Goal: Information Seeking & Learning: Find specific fact

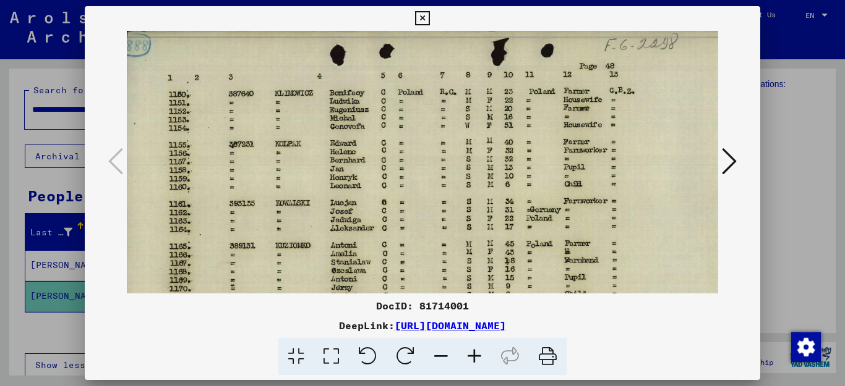
scroll to position [0, 7]
click at [560, 223] on img at bounding box center [444, 239] width 650 height 417
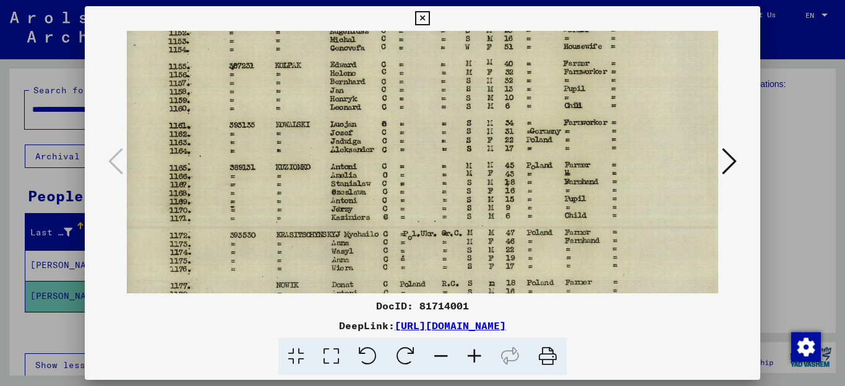
scroll to position [93, 9]
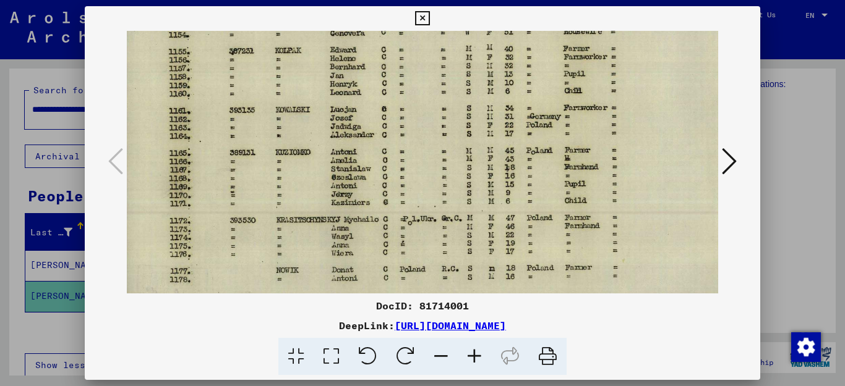
drag, startPoint x: 438, startPoint y: 196, endPoint x: 437, endPoint y: 103, distance: 93.4
click at [437, 103] on img at bounding box center [443, 146] width 650 height 417
drag, startPoint x: 643, startPoint y: 322, endPoint x: 267, endPoint y: 325, distance: 376.0
click at [267, 325] on div "DeepLink: [URL][DOMAIN_NAME]" at bounding box center [423, 325] width 676 height 15
copy link "[URL][DOMAIN_NAME]"
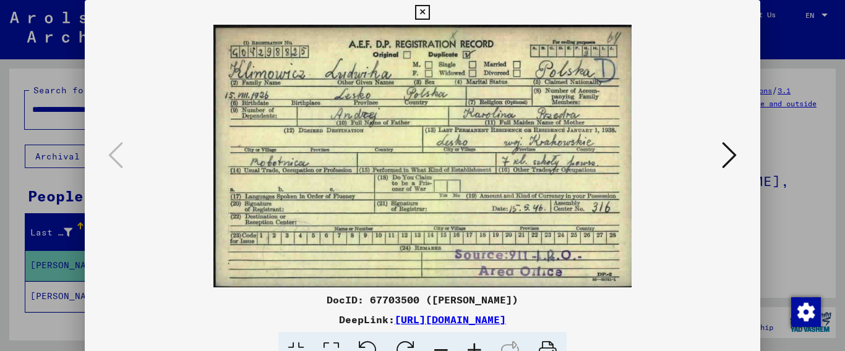
scroll to position [114, 0]
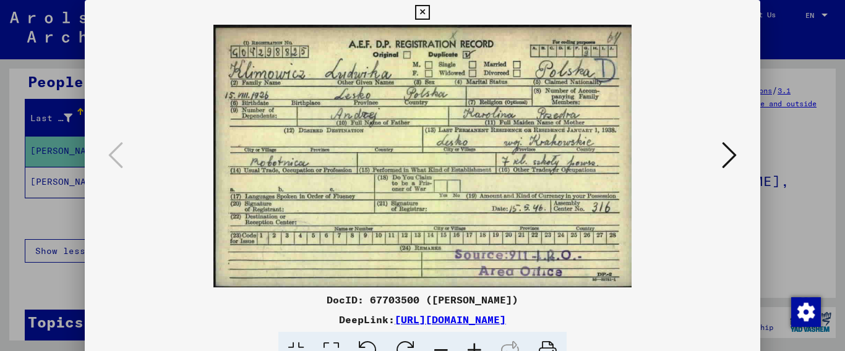
click at [429, 12] on icon at bounding box center [422, 12] width 14 height 15
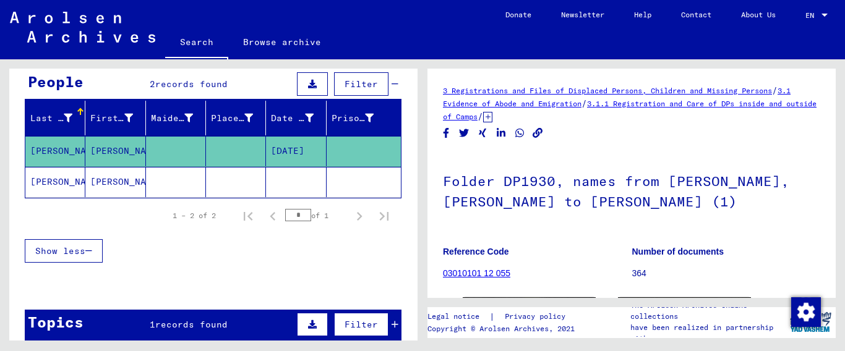
click at [43, 168] on mat-cell "[PERSON_NAME]" at bounding box center [55, 182] width 60 height 30
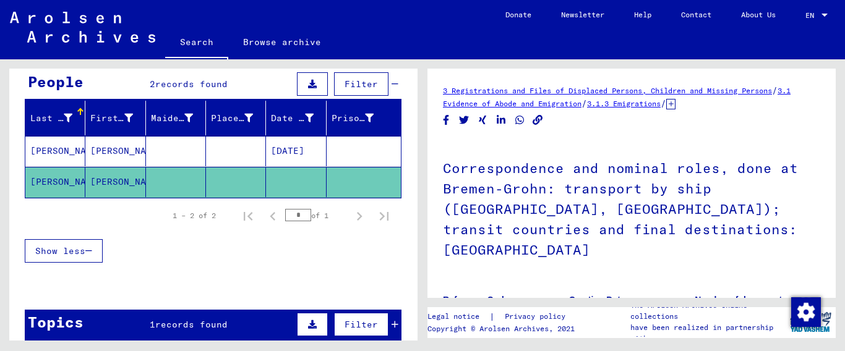
click at [837, 275] on div "3 Registrations and Files of Displaced Persons, Children and Missing Persons / …" at bounding box center [634, 199] width 422 height 281
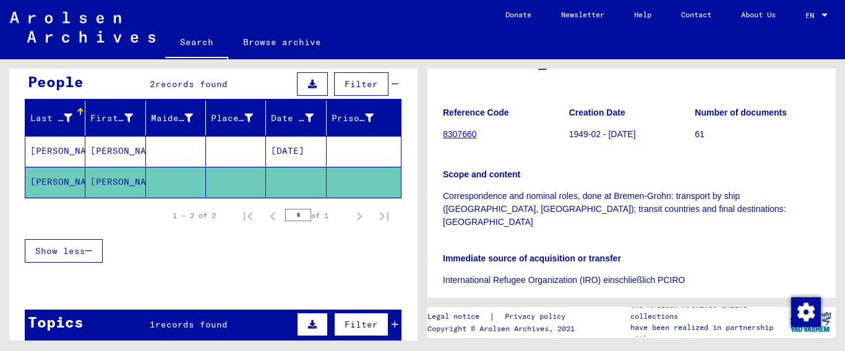
scroll to position [201, 0]
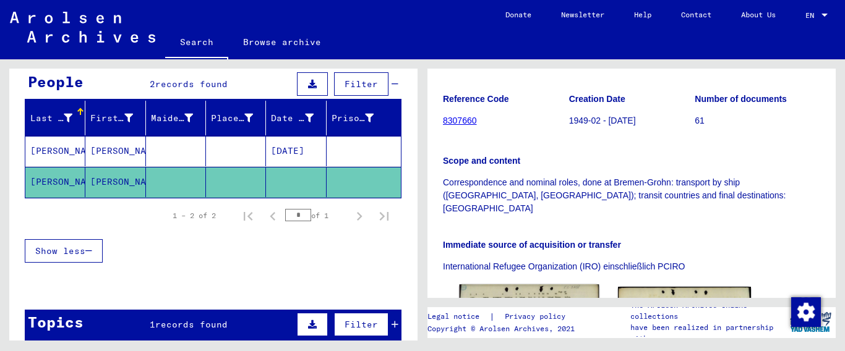
click at [560, 284] on img at bounding box center [529, 329] width 140 height 90
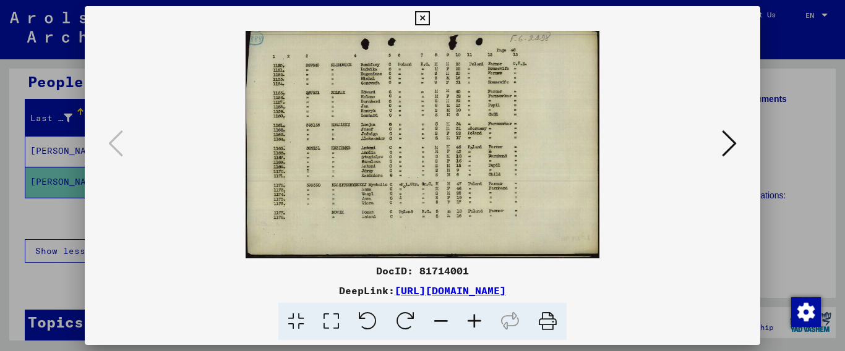
drag, startPoint x: 644, startPoint y: 292, endPoint x: 267, endPoint y: 295, distance: 376.6
click at [267, 295] on div "DeepLink: [URL][DOMAIN_NAME]" at bounding box center [423, 290] width 676 height 15
copy link "[URL][DOMAIN_NAME]"
click at [472, 317] on icon at bounding box center [474, 322] width 33 height 38
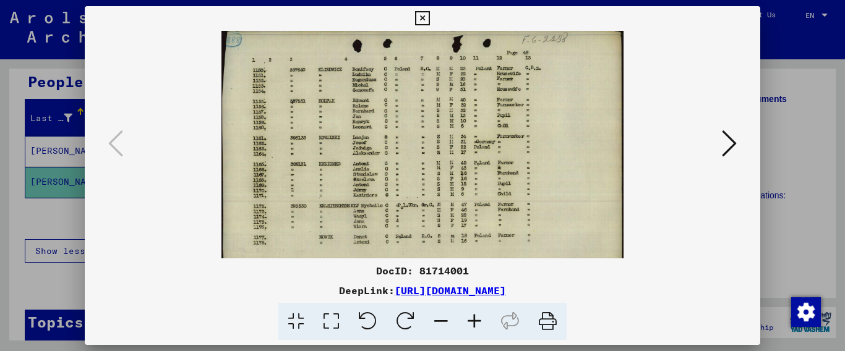
click at [472, 317] on icon at bounding box center [474, 322] width 33 height 38
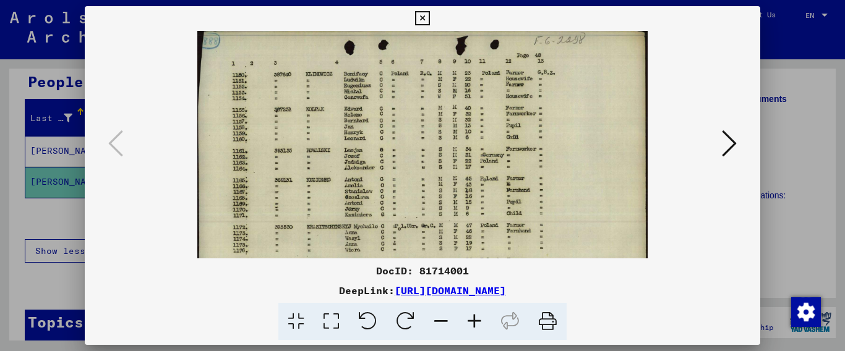
click at [472, 317] on icon at bounding box center [474, 322] width 33 height 38
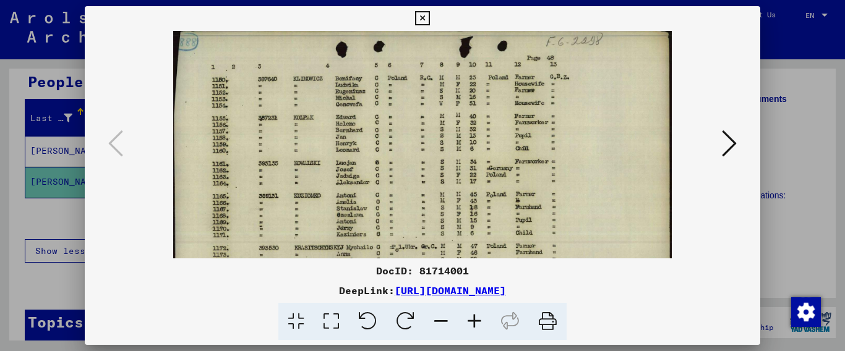
click at [472, 317] on icon at bounding box center [474, 322] width 33 height 38
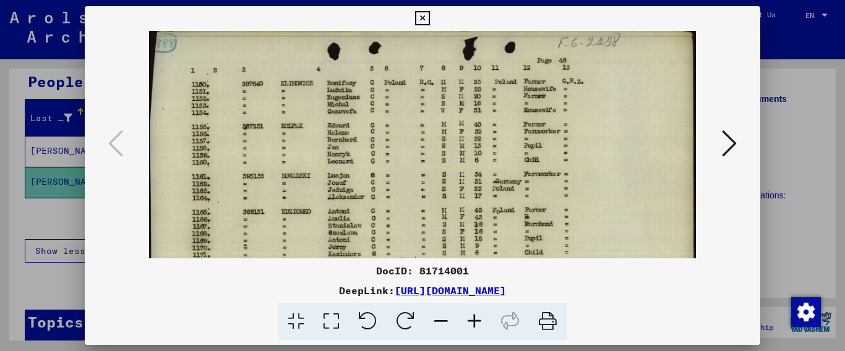
click at [472, 317] on icon at bounding box center [474, 322] width 33 height 38
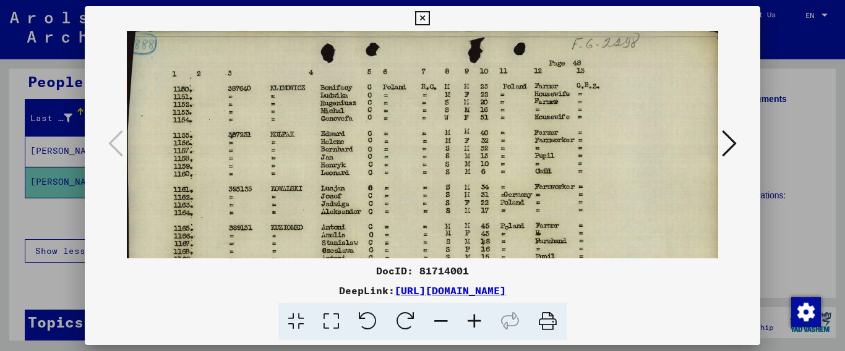
click at [472, 317] on icon at bounding box center [474, 322] width 33 height 38
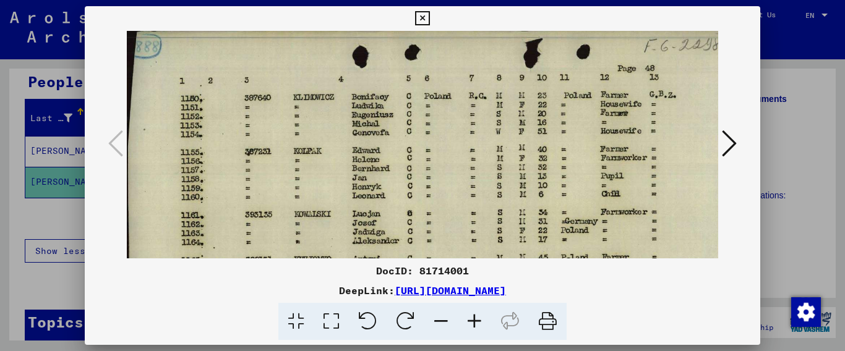
click at [472, 317] on icon at bounding box center [474, 322] width 33 height 38
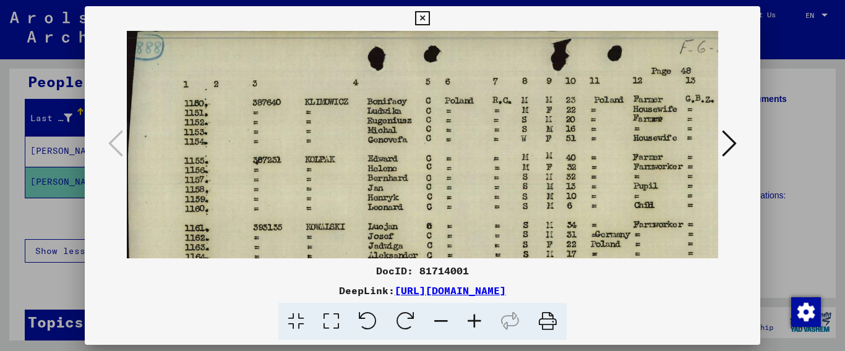
click at [472, 317] on icon at bounding box center [474, 322] width 33 height 38
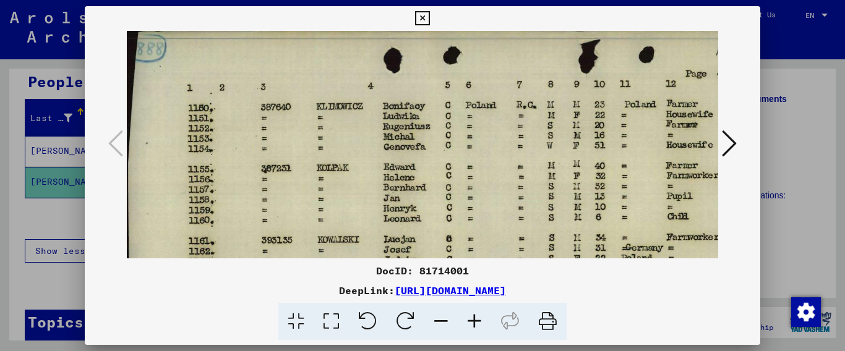
click at [429, 20] on icon at bounding box center [422, 18] width 14 height 15
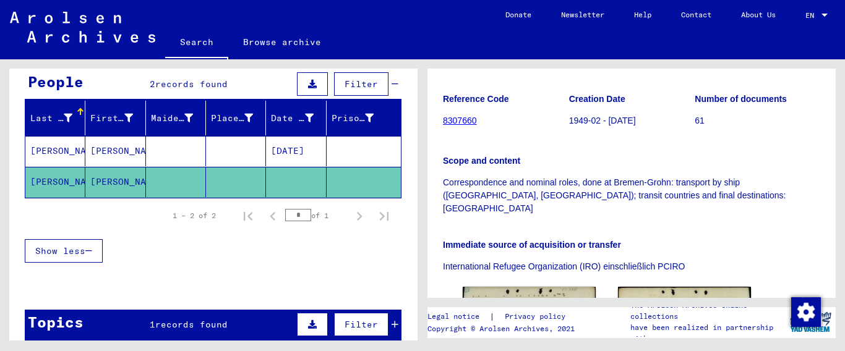
click at [226, 324] on div "Topics 1 records found Filter" at bounding box center [213, 326] width 377 height 32
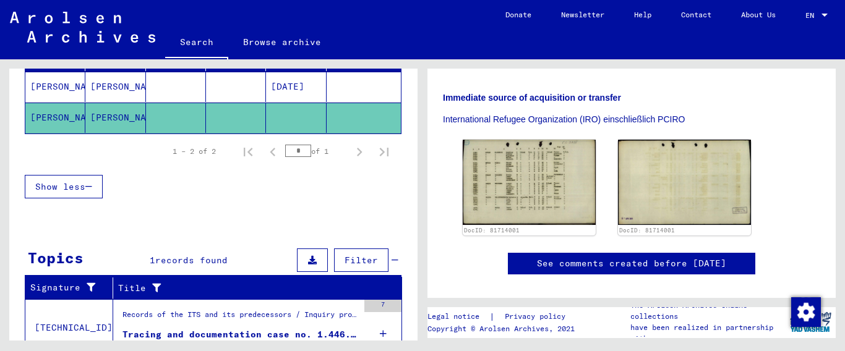
scroll to position [231, 0]
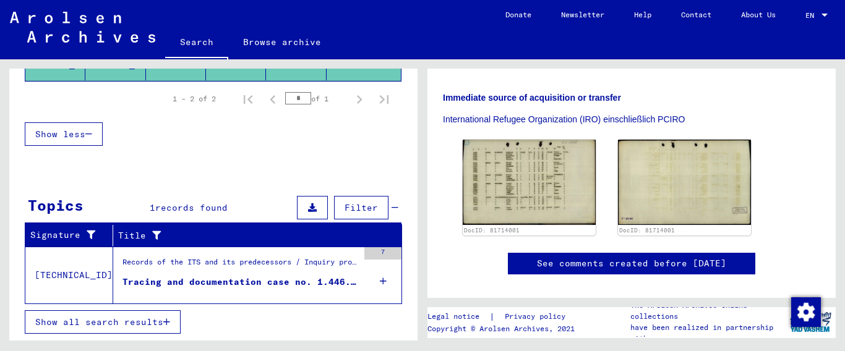
click at [245, 265] on div "Records of the ITS and its predecessors / Inquiry processing / ITS case files a…" at bounding box center [240, 265] width 236 height 17
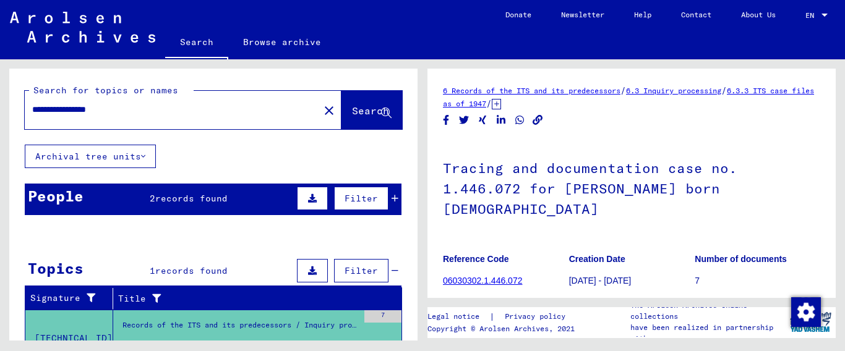
drag, startPoint x: 124, startPoint y: 115, endPoint x: 88, endPoint y: 113, distance: 35.3
click at [88, 113] on input "**********" at bounding box center [171, 109] width 279 height 13
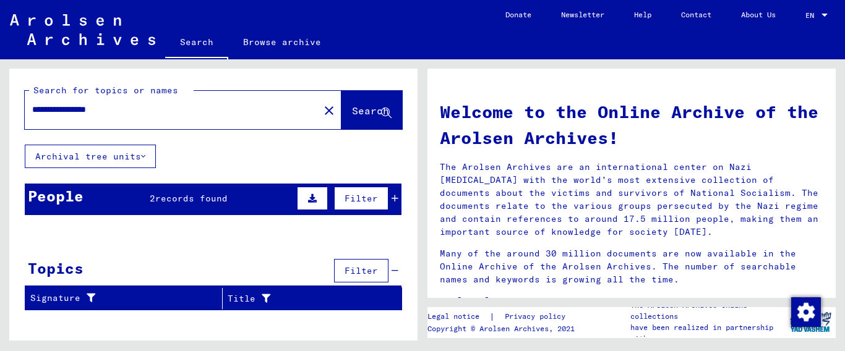
click at [299, 202] on button at bounding box center [312, 198] width 31 height 23
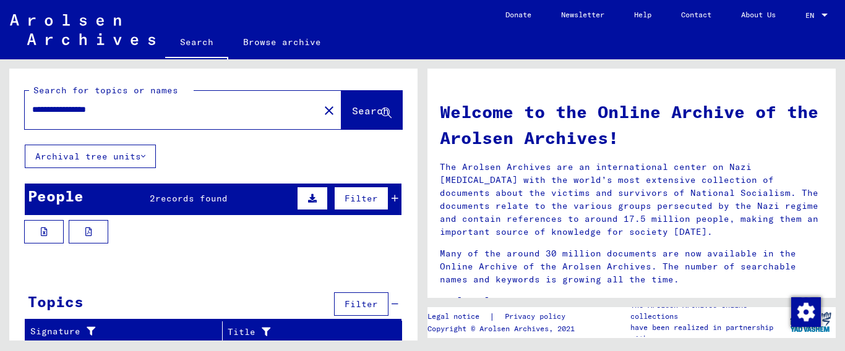
click at [151, 213] on div "People 2 records found Filter" at bounding box center [213, 200] width 377 height 32
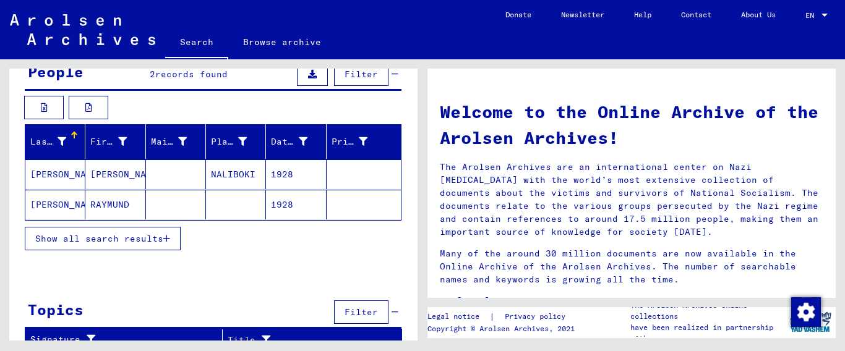
scroll to position [125, 0]
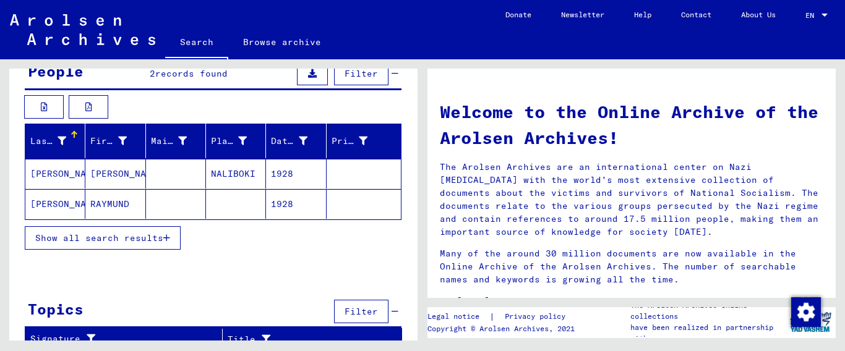
click at [168, 236] on icon "button" at bounding box center [166, 238] width 7 height 9
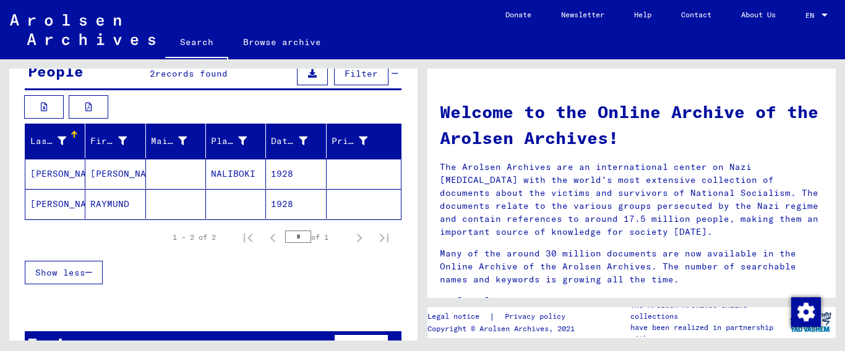
click at [79, 174] on mat-cell "[PERSON_NAME]" at bounding box center [55, 174] width 60 height 30
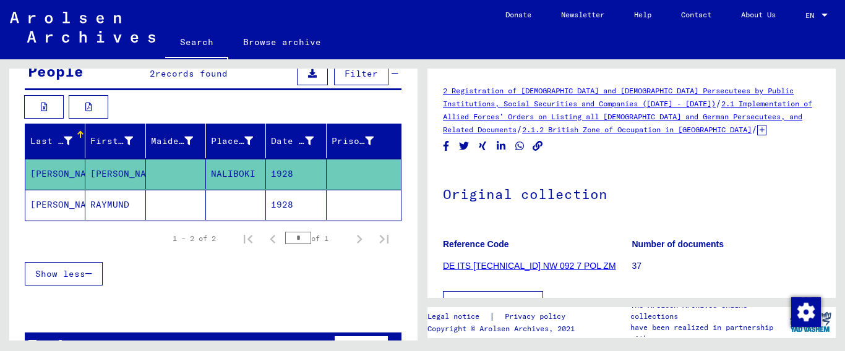
scroll to position [201, 0]
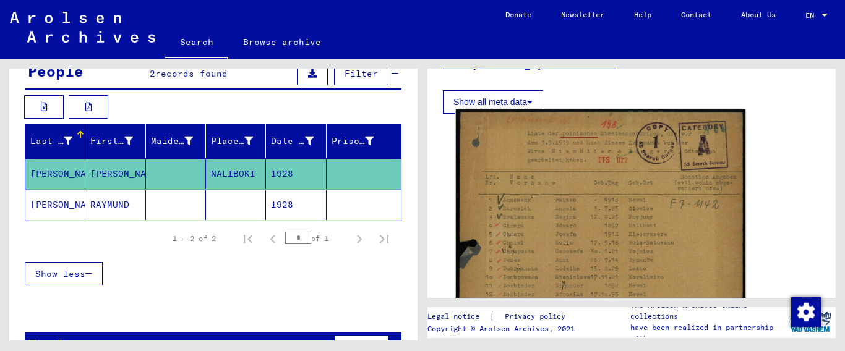
click at [553, 260] on img at bounding box center [600, 304] width 289 height 390
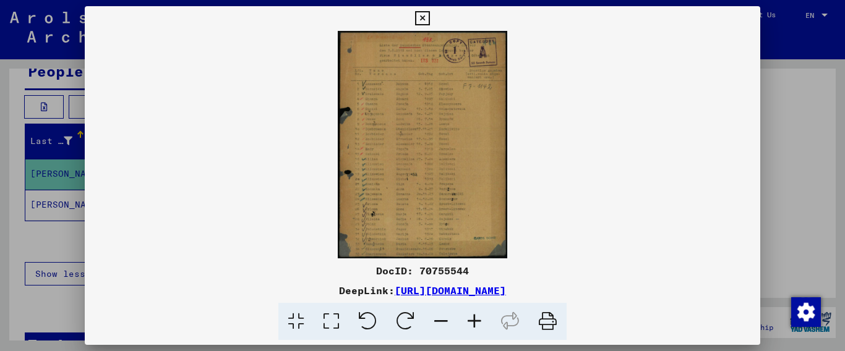
click at [405, 143] on img at bounding box center [423, 145] width 676 height 228
click at [474, 327] on icon at bounding box center [474, 322] width 33 height 38
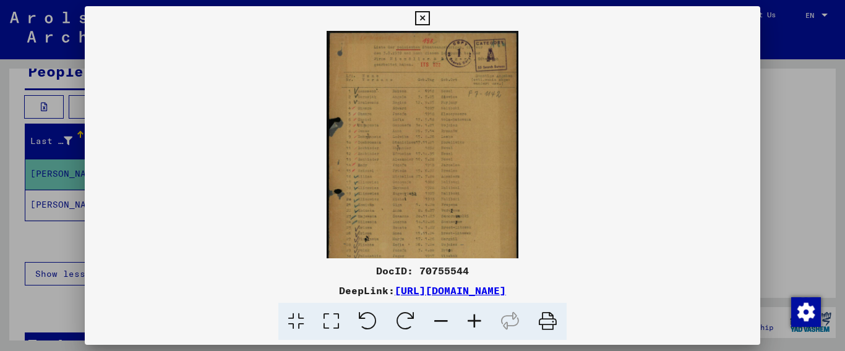
click at [474, 326] on icon at bounding box center [474, 322] width 33 height 38
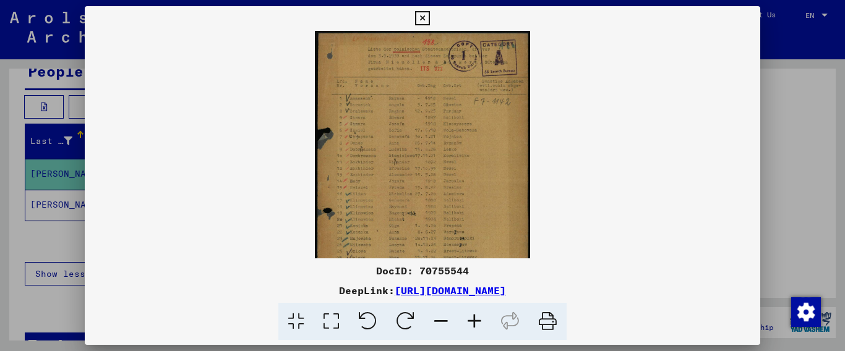
click at [474, 326] on icon at bounding box center [474, 322] width 33 height 38
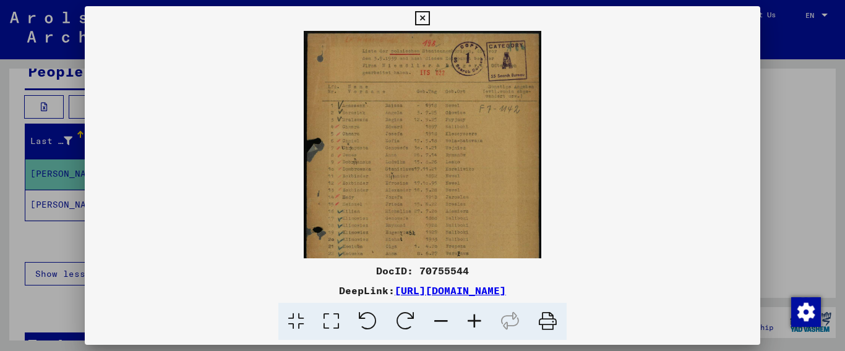
click at [474, 326] on icon at bounding box center [474, 322] width 33 height 38
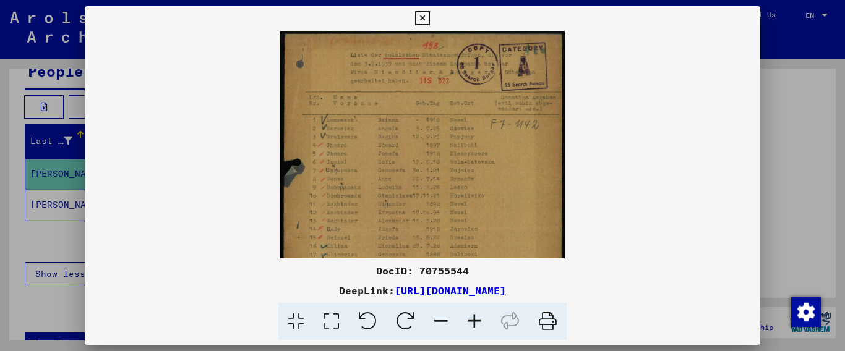
click at [474, 326] on icon at bounding box center [474, 322] width 33 height 38
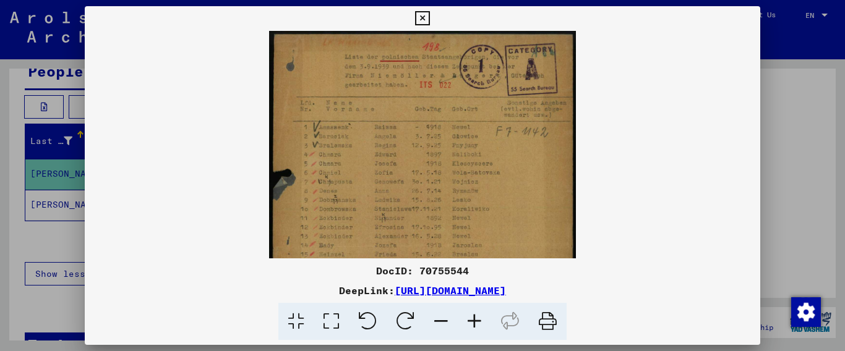
click at [474, 326] on icon at bounding box center [474, 322] width 33 height 38
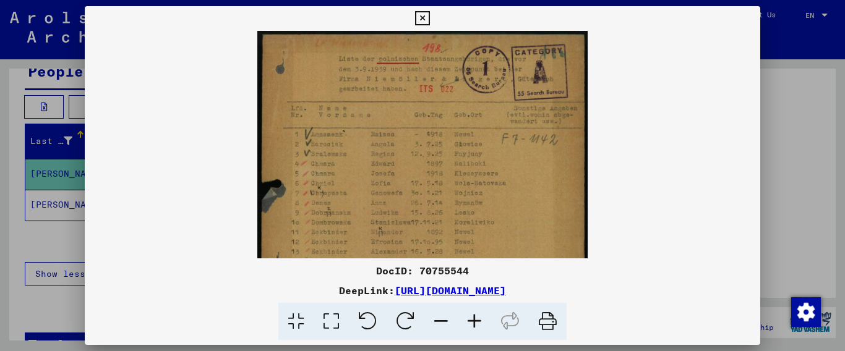
click at [474, 326] on icon at bounding box center [474, 322] width 33 height 38
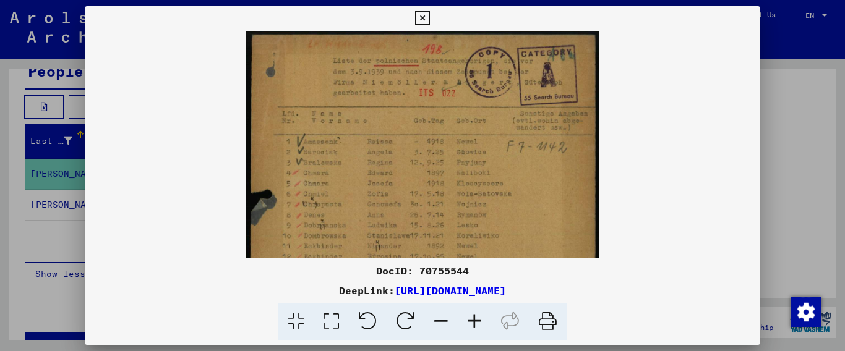
click at [474, 327] on icon at bounding box center [474, 322] width 33 height 38
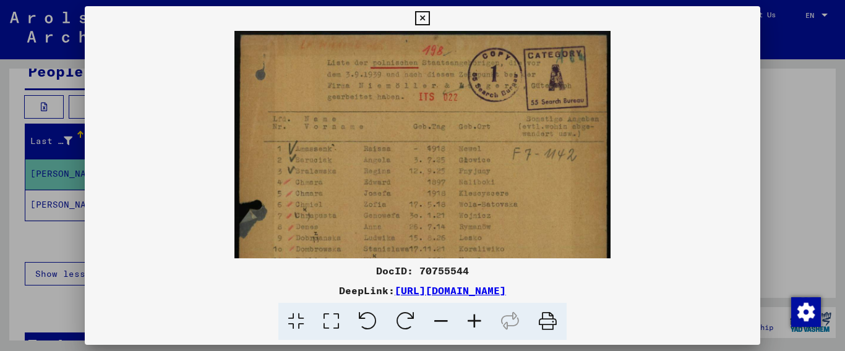
click at [474, 327] on icon at bounding box center [474, 322] width 33 height 38
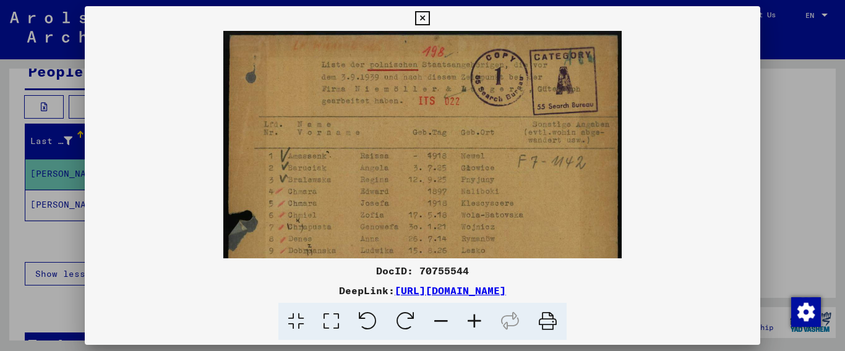
click at [474, 327] on icon at bounding box center [474, 322] width 33 height 38
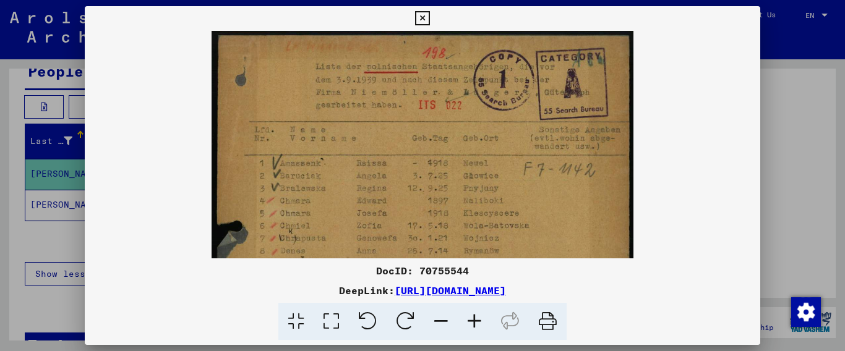
click at [474, 327] on icon at bounding box center [474, 322] width 33 height 38
click at [474, 328] on icon at bounding box center [474, 322] width 33 height 38
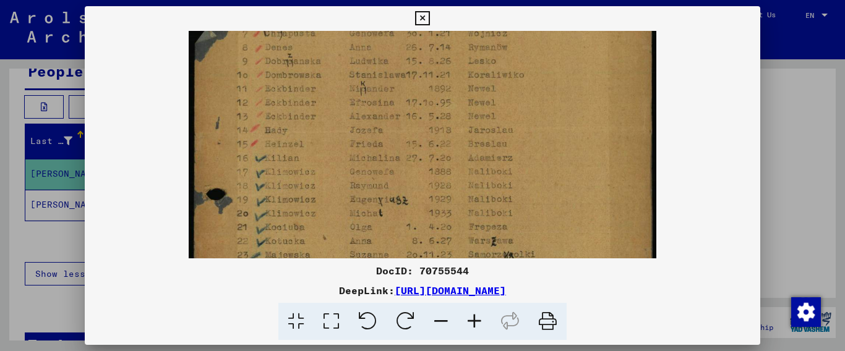
scroll to position [231, 0]
drag, startPoint x: 505, startPoint y: 215, endPoint x: 535, endPoint y: -15, distance: 232.6
click at [535, 0] on html "**********" at bounding box center [422, 175] width 845 height 351
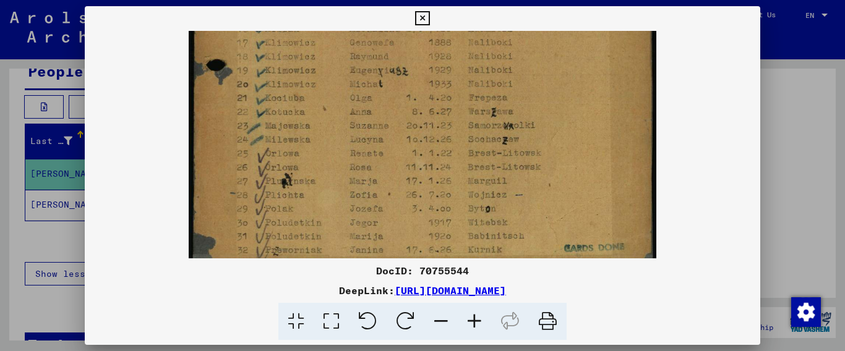
scroll to position [359, 0]
drag, startPoint x: 459, startPoint y: 234, endPoint x: 497, endPoint y: 106, distance: 134.0
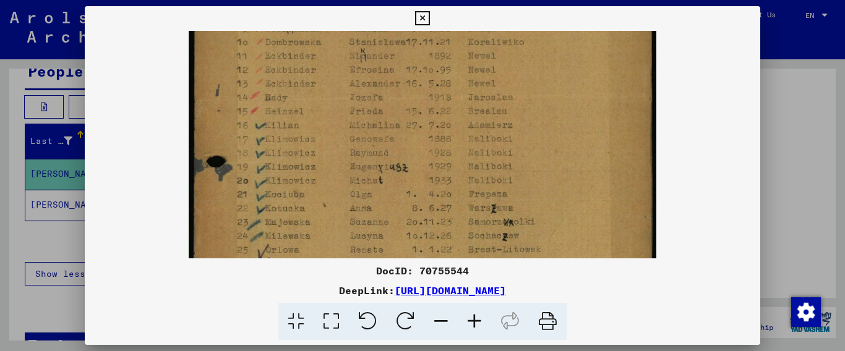
scroll to position [257, 0]
drag, startPoint x: 522, startPoint y: 224, endPoint x: 528, endPoint y: 305, distance: 81.2
click at [528, 305] on div "DocID: 70755544 DeepLink: [URL][DOMAIN_NAME]" at bounding box center [423, 173] width 676 height 335
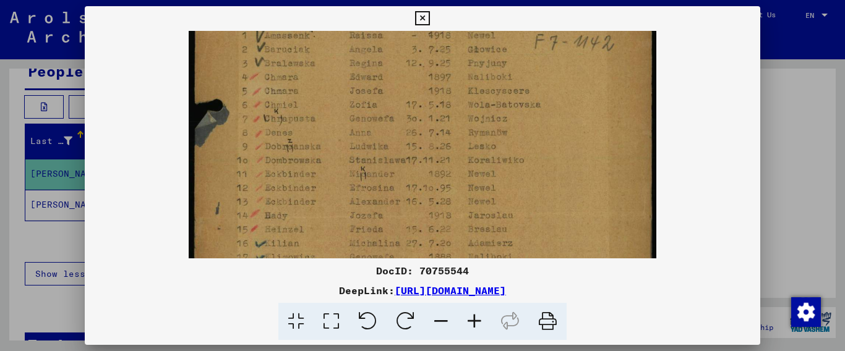
scroll to position [141, 0]
drag, startPoint x: 528, startPoint y: 156, endPoint x: 515, endPoint y: 273, distance: 117.6
click at [514, 272] on div "DocID: 70755544 DeepLink: [URL][DOMAIN_NAME]" at bounding box center [423, 173] width 676 height 335
drag, startPoint x: 476, startPoint y: 85, endPoint x: 492, endPoint y: 85, distance: 16.1
click at [492, 85] on img at bounding box center [422, 204] width 467 height 629
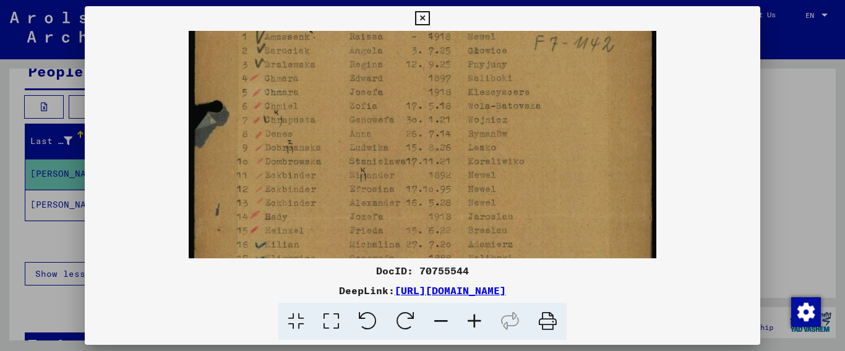
drag, startPoint x: 642, startPoint y: 290, endPoint x: 268, endPoint y: 292, distance: 373.5
click at [268, 292] on div "DeepLink: [URL][DOMAIN_NAME]" at bounding box center [423, 290] width 676 height 15
copy link "[URL][DOMAIN_NAME]"
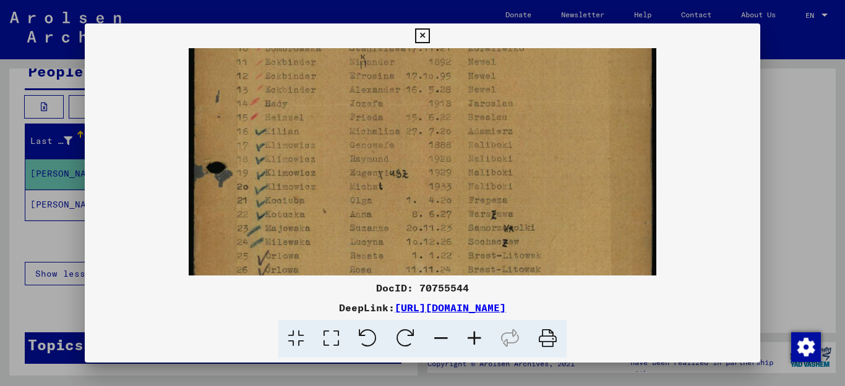
scroll to position [274, 0]
drag, startPoint x: 458, startPoint y: 242, endPoint x: 478, endPoint y: 109, distance: 134.5
click at [478, 109] on img at bounding box center [422, 88] width 467 height 629
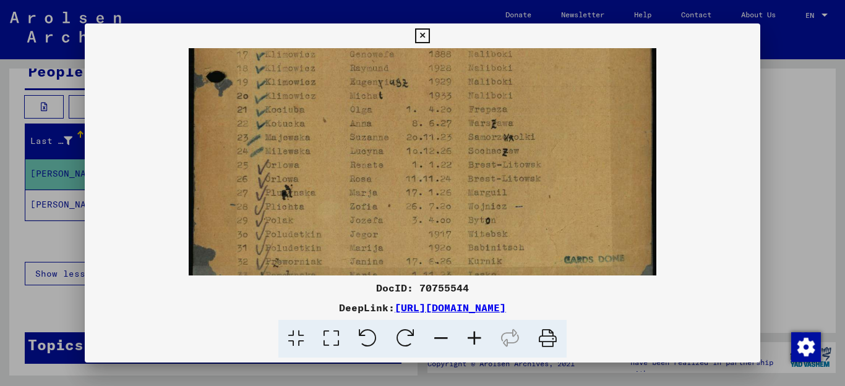
scroll to position [365, 0]
drag, startPoint x: 382, startPoint y: 226, endPoint x: 401, endPoint y: 135, distance: 93.0
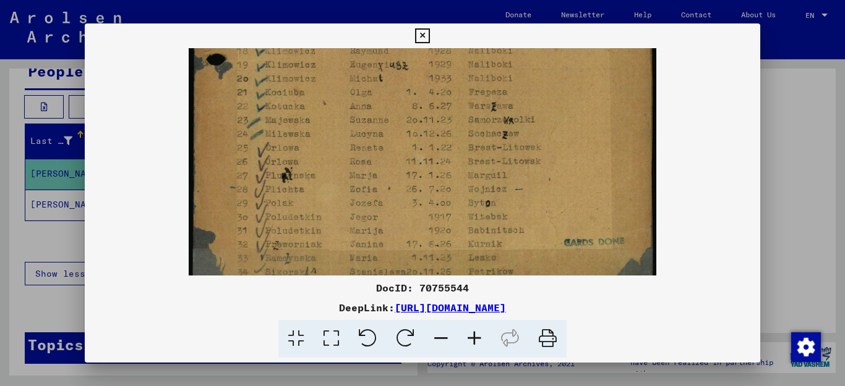
scroll to position [402, 0]
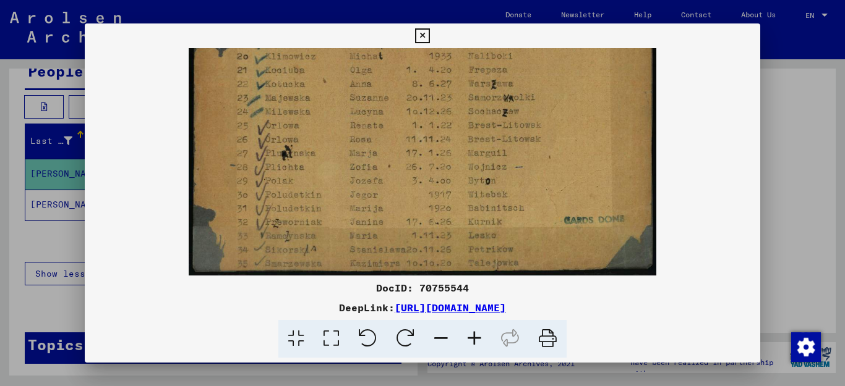
drag, startPoint x: 421, startPoint y: 247, endPoint x: 436, endPoint y: 178, distance: 70.2
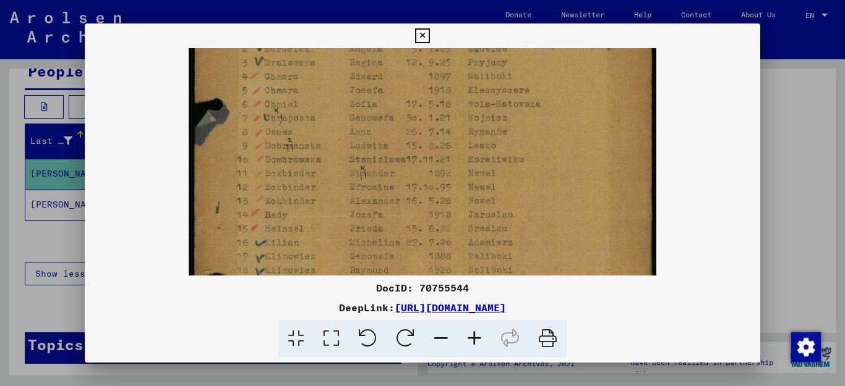
drag, startPoint x: 436, startPoint y: 79, endPoint x: 429, endPoint y: 313, distance: 234.5
click at [429, 313] on div "DocID: 70755544 DeepLink: [URL][DOMAIN_NAME]" at bounding box center [423, 190] width 676 height 335
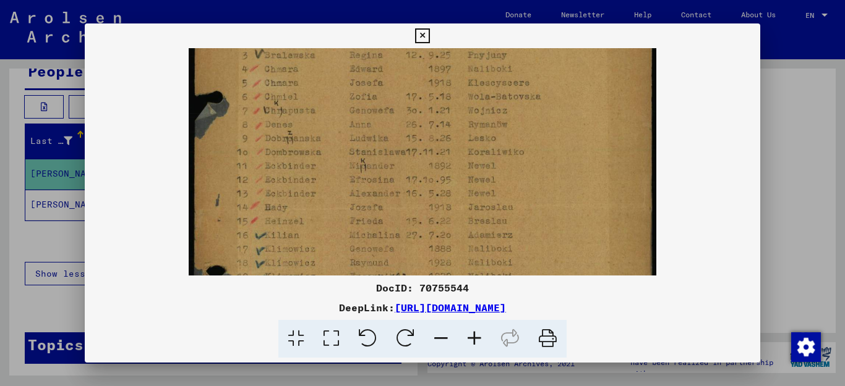
copy link "[URL][DOMAIN_NAME]"
drag, startPoint x: 748, startPoint y: 38, endPoint x: 706, endPoint y: 62, distance: 48.7
click at [429, 38] on icon at bounding box center [422, 35] width 14 height 15
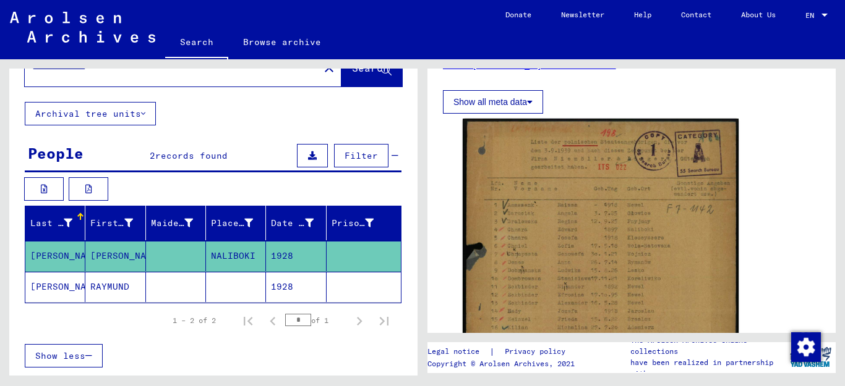
scroll to position [0, 0]
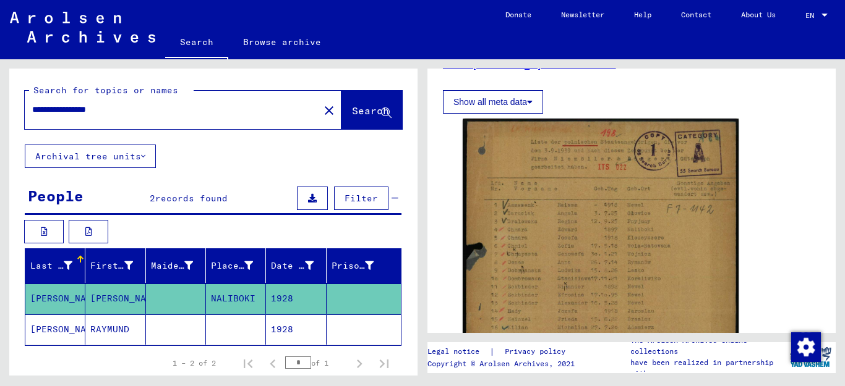
drag, startPoint x: 137, startPoint y: 116, endPoint x: 131, endPoint y: 111, distance: 8.3
click at [134, 114] on div "**********" at bounding box center [168, 110] width 287 height 28
drag, startPoint x: 131, startPoint y: 111, endPoint x: 0, endPoint y: 88, distance: 133.1
click at [0, 88] on div "**********" at bounding box center [211, 217] width 422 height 317
type input "**********"
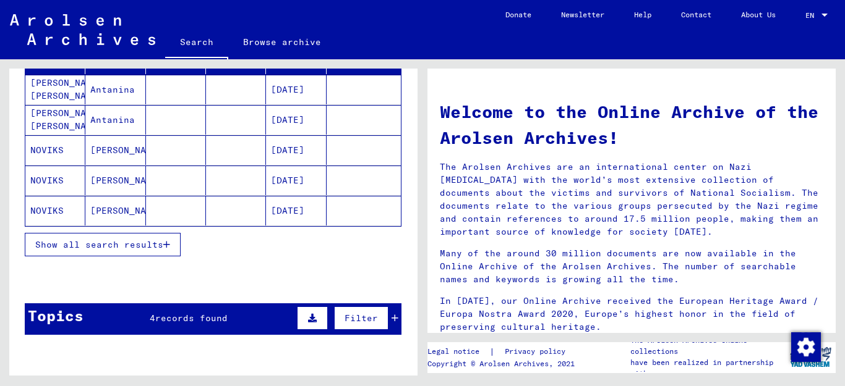
scroll to position [214, 0]
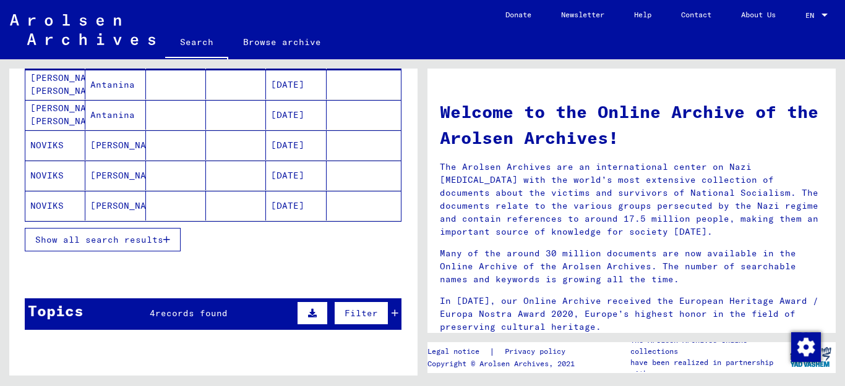
click at [170, 239] on icon "button" at bounding box center [166, 240] width 7 height 9
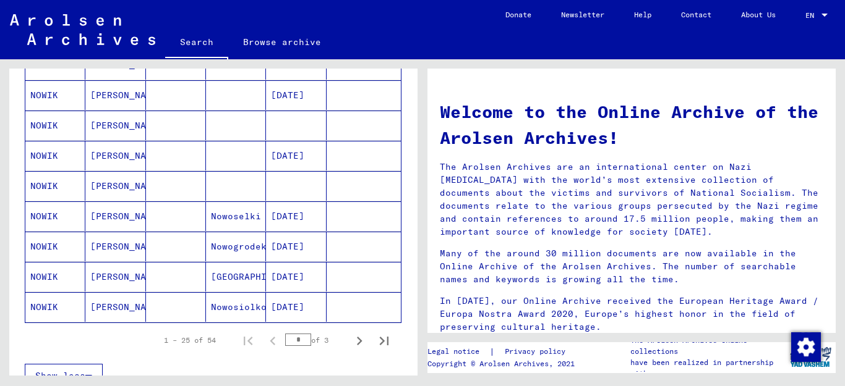
scroll to position [722, 0]
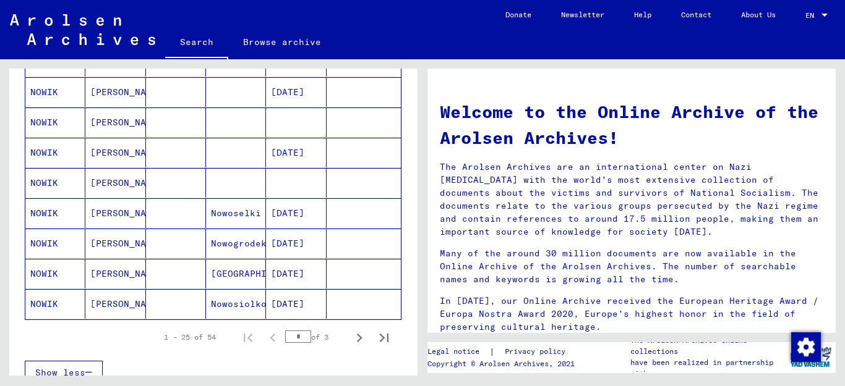
click at [266, 210] on mat-cell "[DATE]" at bounding box center [296, 213] width 60 height 30
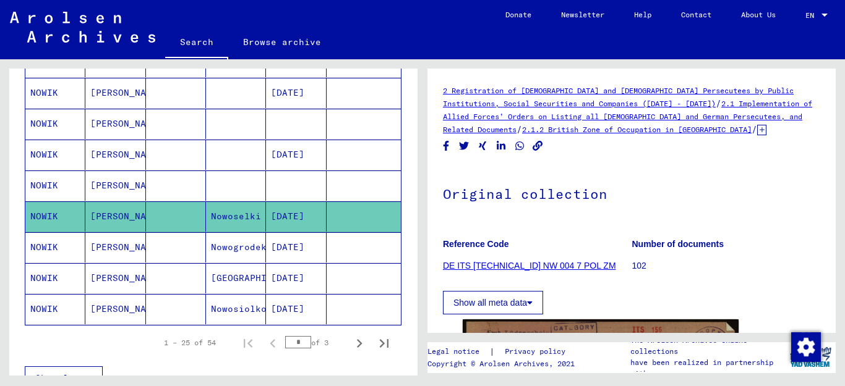
click at [296, 250] on mat-cell "[DATE]" at bounding box center [296, 248] width 60 height 30
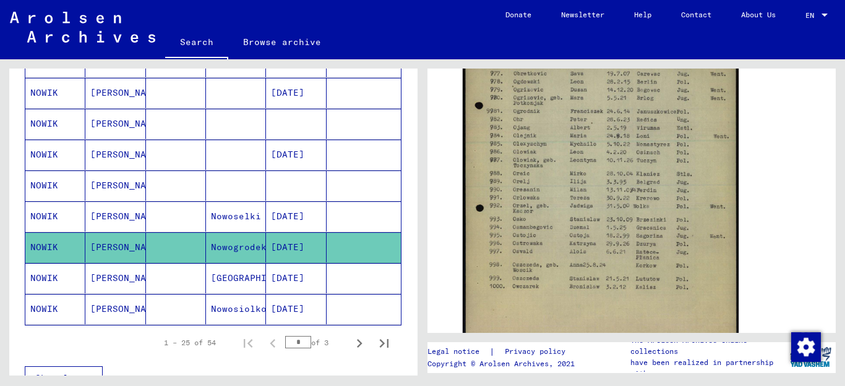
scroll to position [333, 0]
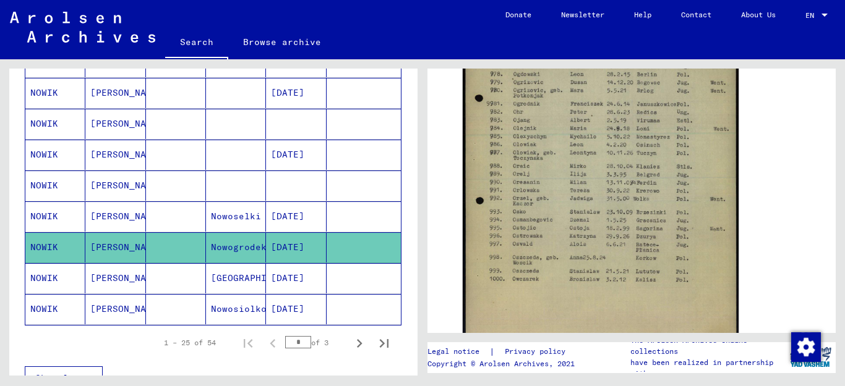
click at [116, 87] on mat-cell "[PERSON_NAME]" at bounding box center [115, 93] width 60 height 30
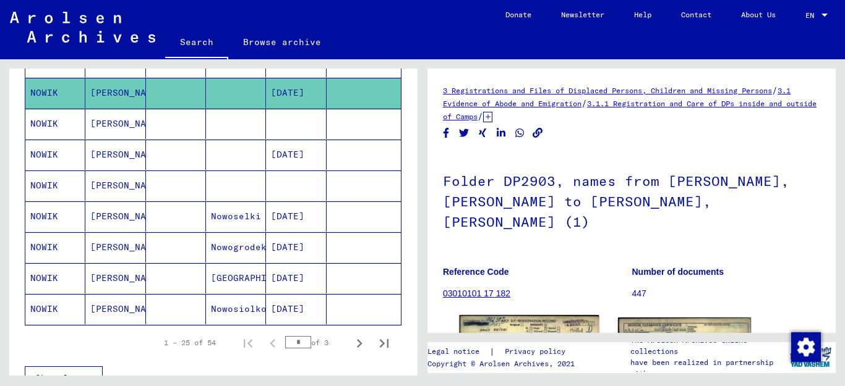
click at [550, 315] on img at bounding box center [529, 361] width 140 height 92
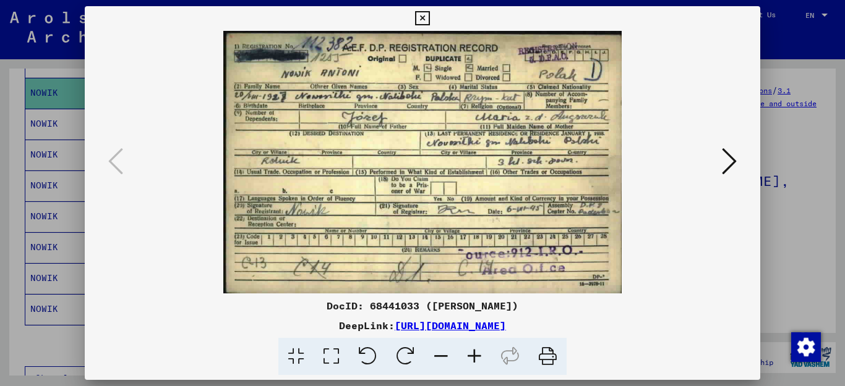
click at [429, 18] on icon at bounding box center [422, 18] width 14 height 15
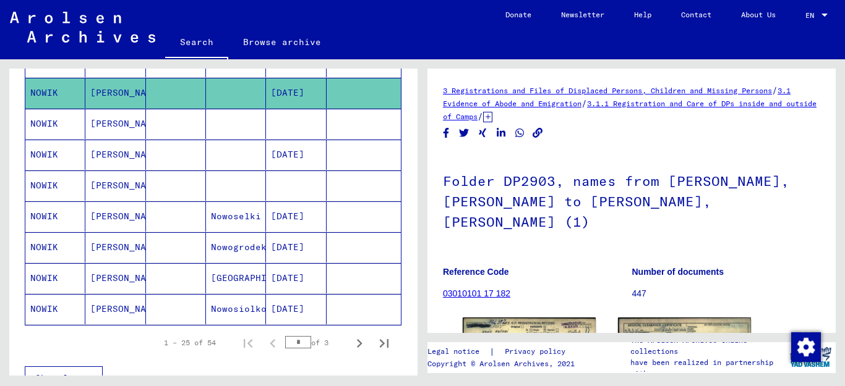
click at [45, 305] on mat-cell "NOWIK" at bounding box center [55, 309] width 60 height 30
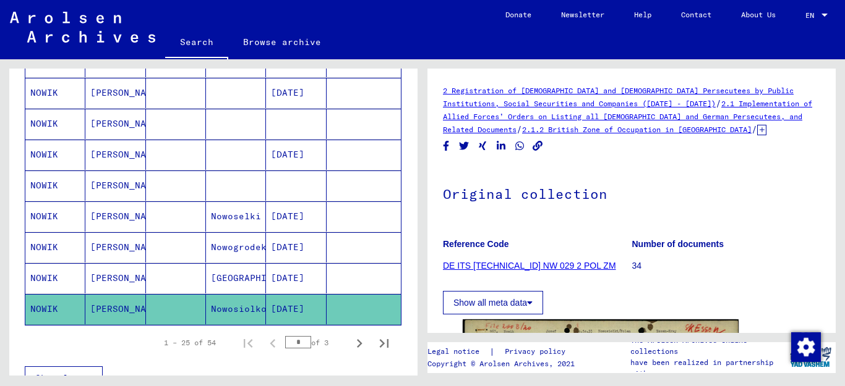
scroll to position [232, 0]
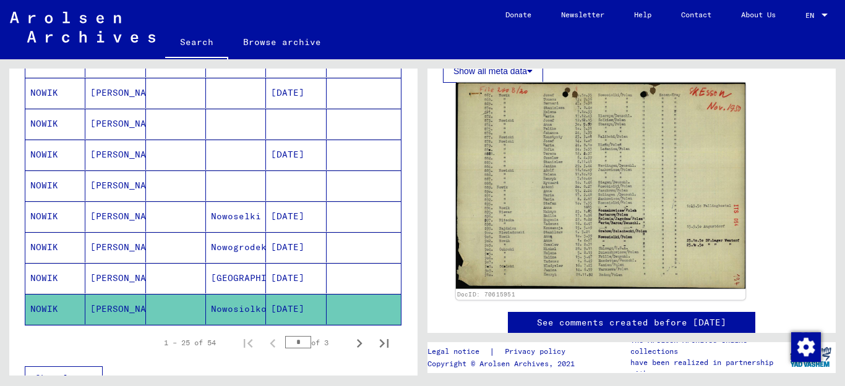
click at [616, 234] on img at bounding box center [600, 186] width 289 height 207
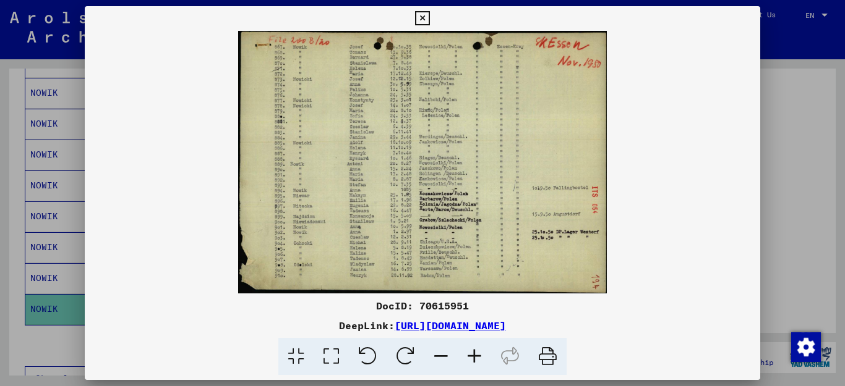
drag, startPoint x: 646, startPoint y: 326, endPoint x: 265, endPoint y: 322, distance: 380.3
click at [265, 322] on div "DeepLink: [URL][DOMAIN_NAME]" at bounding box center [423, 325] width 676 height 15
copy link "[URL][DOMAIN_NAME]"
click at [474, 351] on icon at bounding box center [474, 357] width 33 height 38
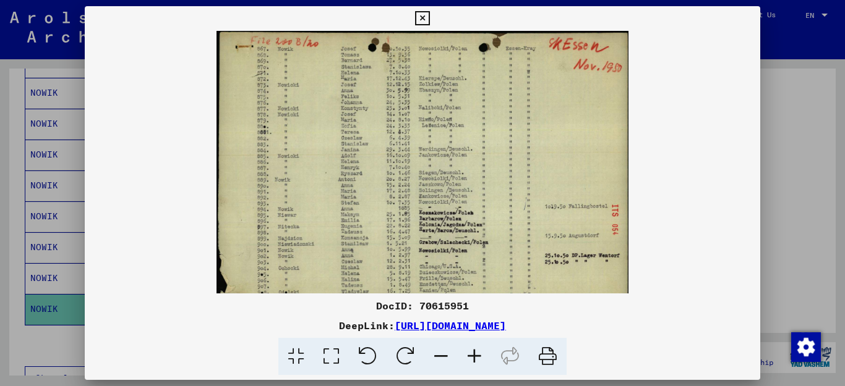
click at [474, 351] on icon at bounding box center [474, 357] width 33 height 38
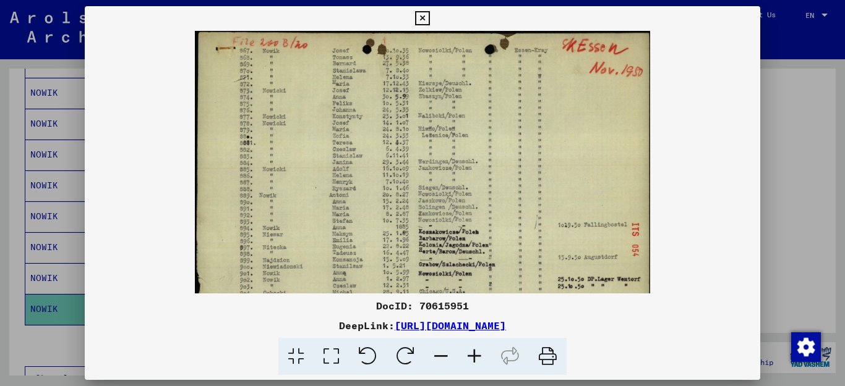
click at [474, 351] on icon at bounding box center [474, 357] width 33 height 38
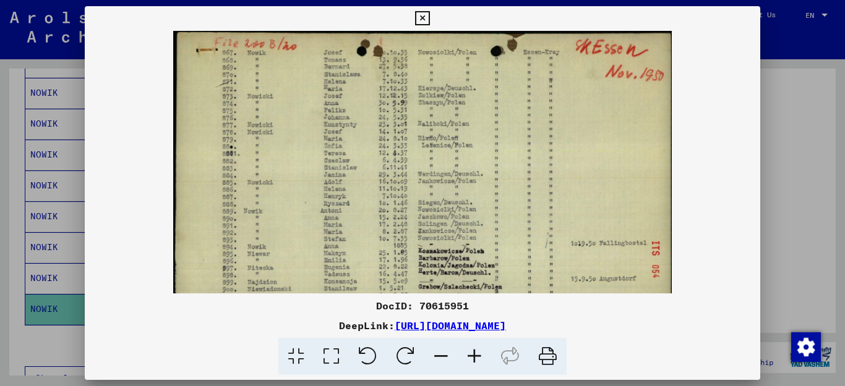
click at [474, 351] on icon at bounding box center [474, 357] width 33 height 38
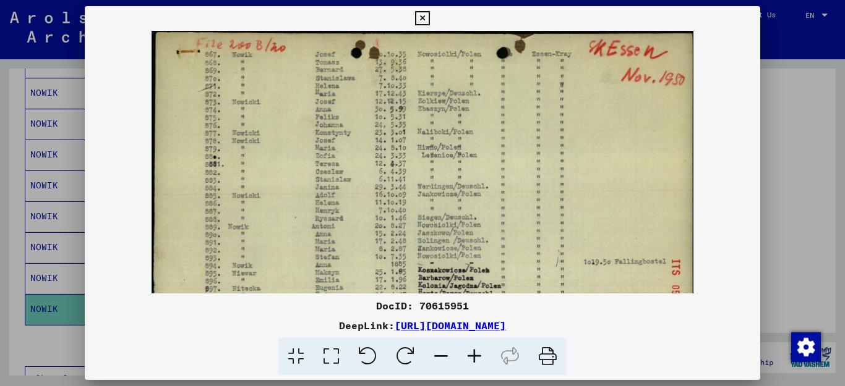
click at [472, 351] on icon at bounding box center [474, 357] width 33 height 38
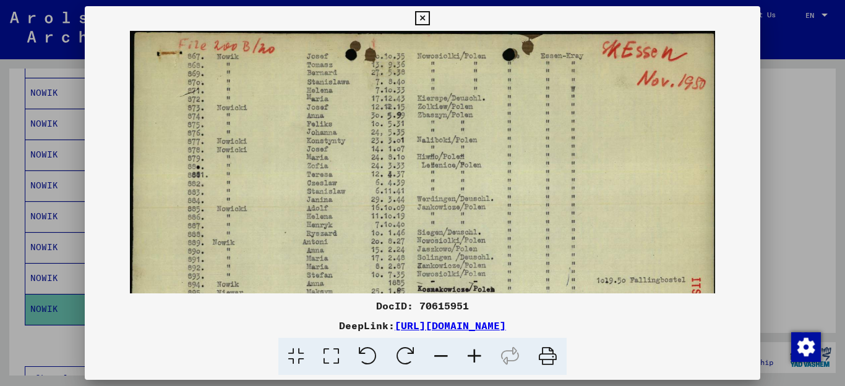
click at [472, 351] on icon at bounding box center [474, 357] width 33 height 38
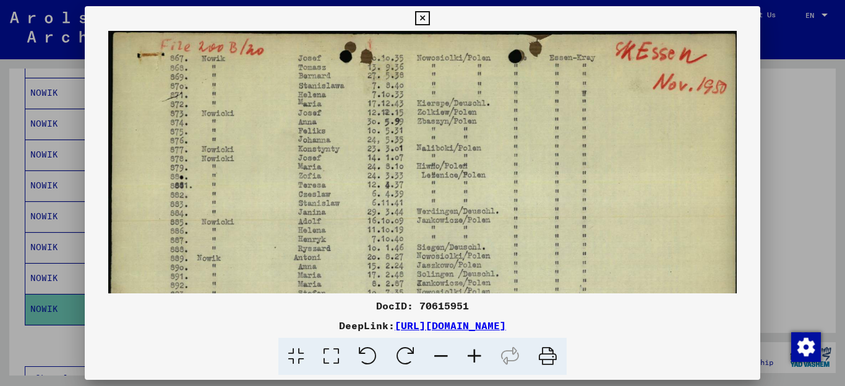
click at [472, 351] on icon at bounding box center [474, 357] width 33 height 38
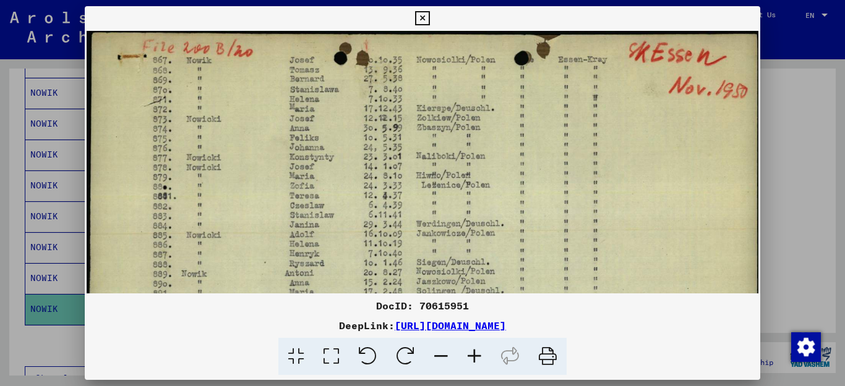
click at [472, 351] on icon at bounding box center [474, 357] width 33 height 38
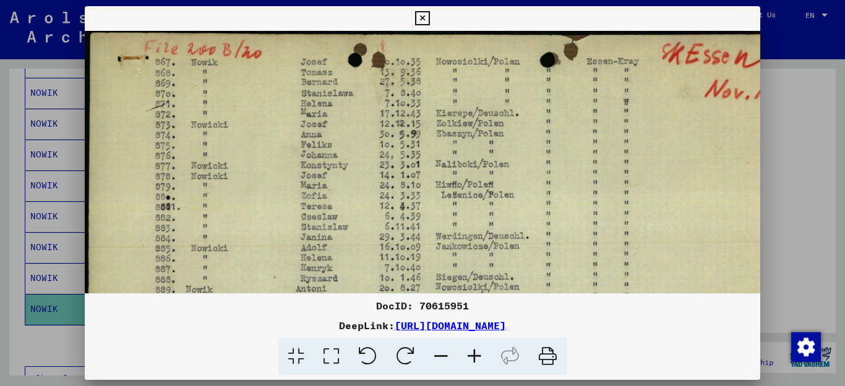
click at [472, 351] on icon at bounding box center [474, 357] width 33 height 38
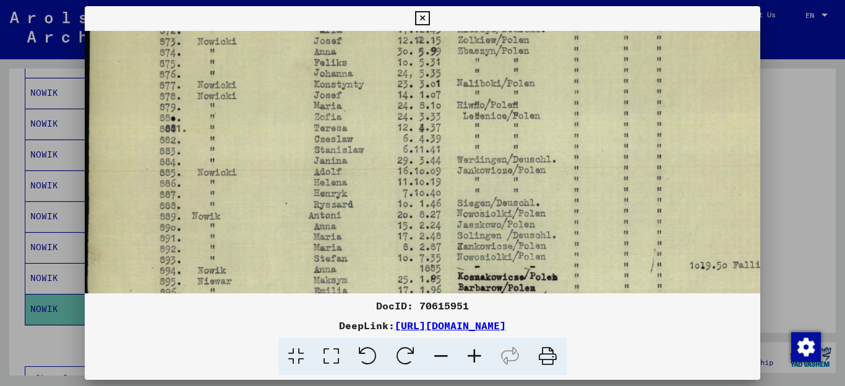
scroll to position [92, 0]
drag, startPoint x: 437, startPoint y: 179, endPoint x: 441, endPoint y: 87, distance: 91.6
click at [441, 87] on img at bounding box center [464, 209] width 758 height 541
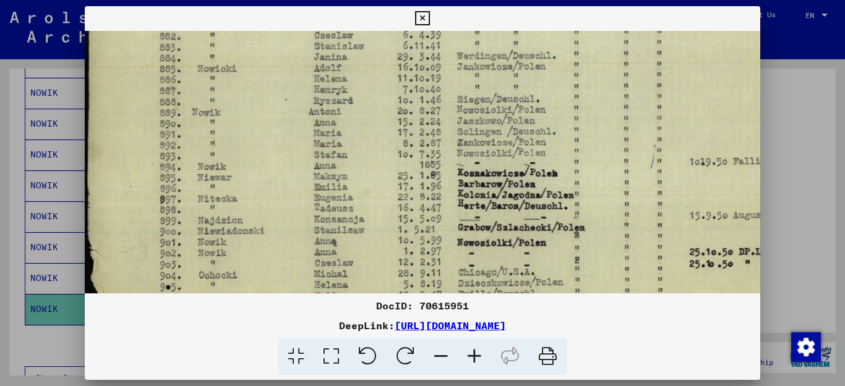
scroll to position [197, 0]
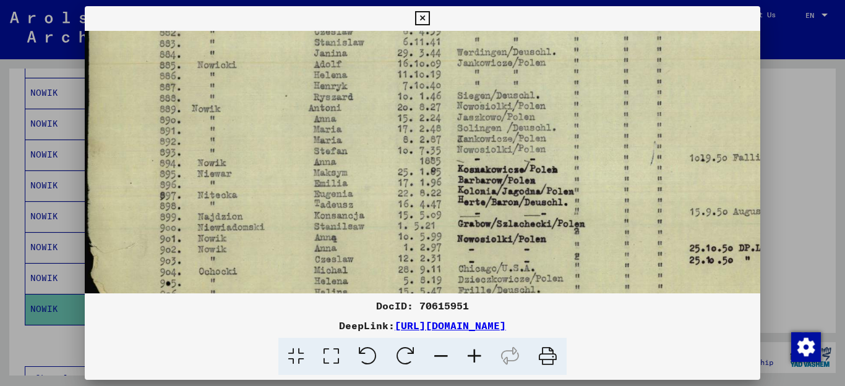
drag, startPoint x: 483, startPoint y: 256, endPoint x: 496, endPoint y: 151, distance: 105.9
click at [496, 151] on img at bounding box center [464, 104] width 758 height 541
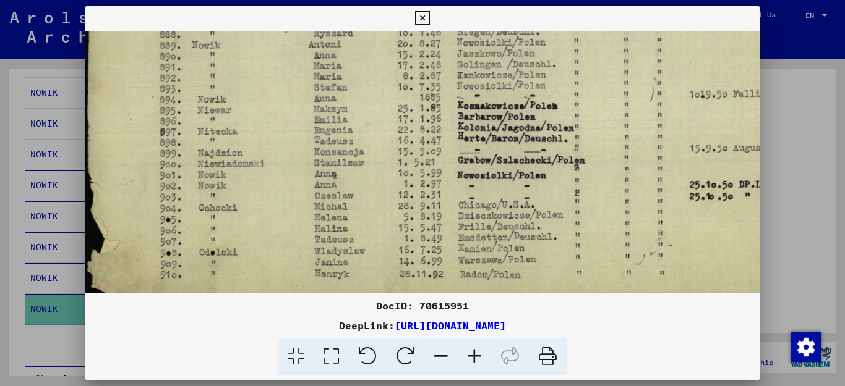
scroll to position [263, 0]
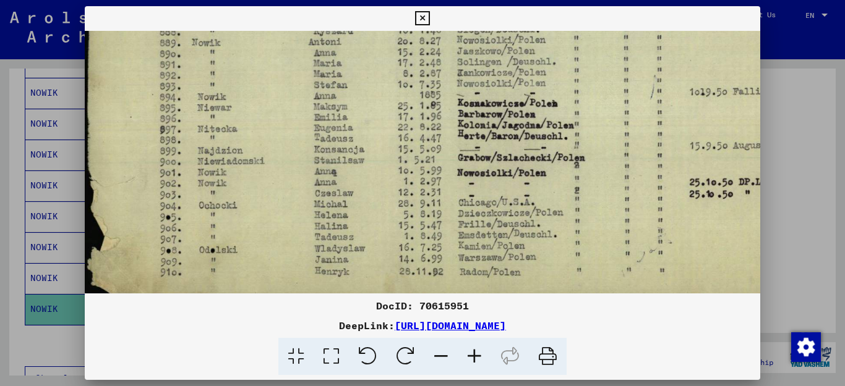
drag, startPoint x: 484, startPoint y: 239, endPoint x: 513, endPoint y: 173, distance: 72.0
click at [513, 173] on img at bounding box center [464, 38] width 758 height 541
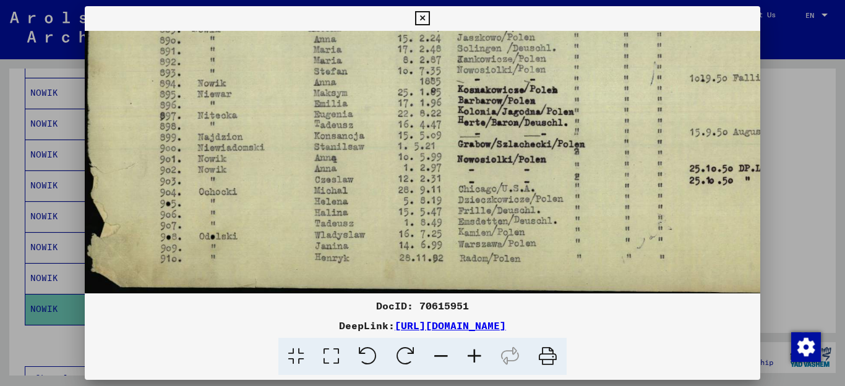
scroll to position [278, 0]
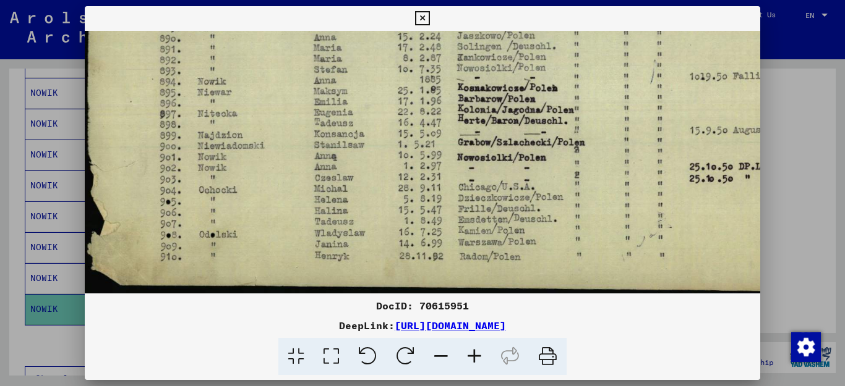
drag, startPoint x: 505, startPoint y: 239, endPoint x: 515, endPoint y: 197, distance: 43.2
click at [515, 197] on img at bounding box center [464, 23] width 758 height 541
click at [429, 19] on icon at bounding box center [422, 18] width 14 height 15
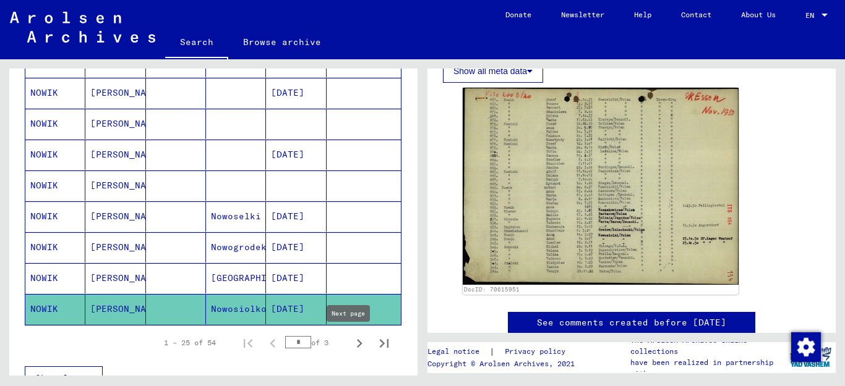
click at [351, 346] on icon "Next page" at bounding box center [359, 343] width 17 height 17
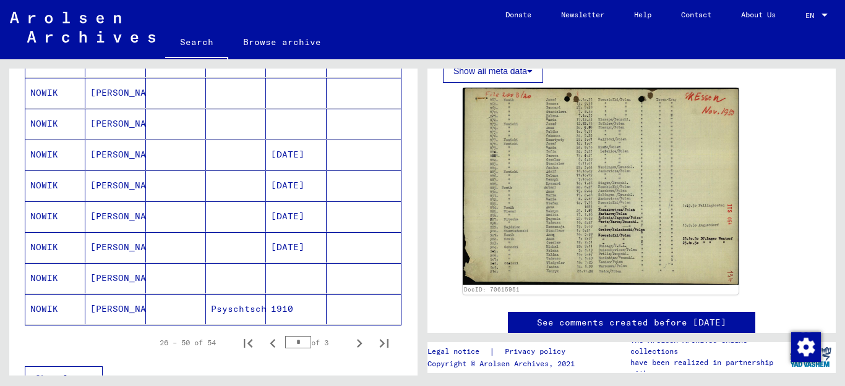
click at [45, 151] on mat-cell "NOWIK" at bounding box center [55, 155] width 60 height 30
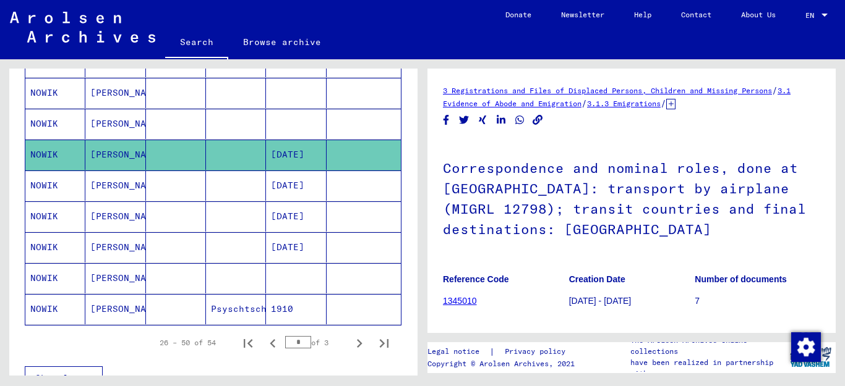
scroll to position [232, 0]
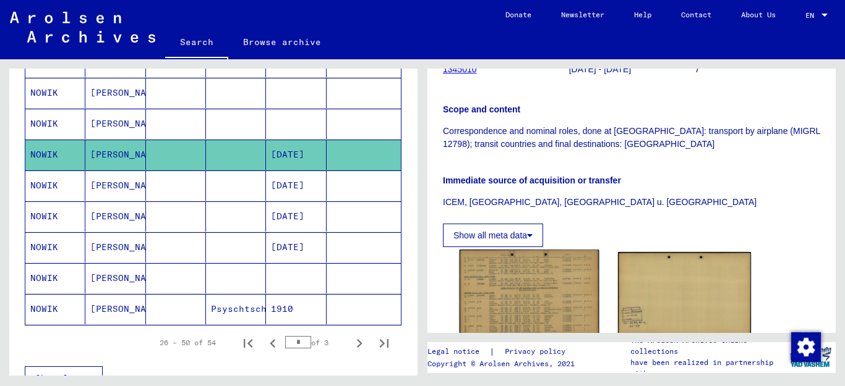
click at [530, 305] on img at bounding box center [529, 295] width 140 height 90
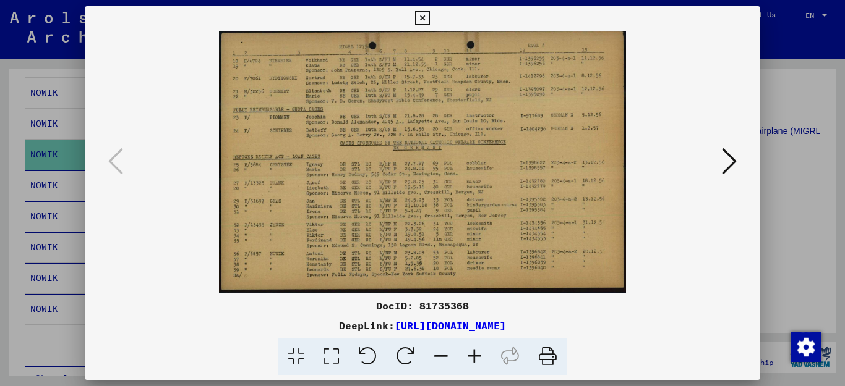
drag, startPoint x: 657, startPoint y: 325, endPoint x: 267, endPoint y: 331, distance: 390.9
click at [267, 331] on div "DeepLink: [URL][DOMAIN_NAME]" at bounding box center [423, 325] width 676 height 15
copy link "[URL][DOMAIN_NAME]"
click at [475, 351] on icon at bounding box center [474, 357] width 33 height 38
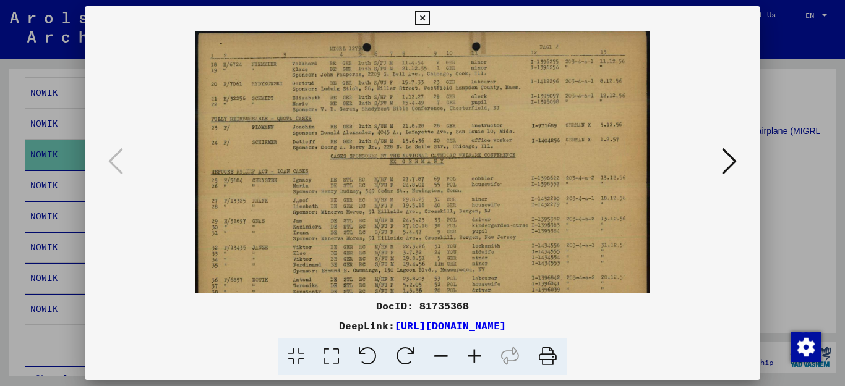
click at [479, 351] on icon at bounding box center [474, 357] width 33 height 38
click at [480, 351] on icon at bounding box center [474, 357] width 33 height 38
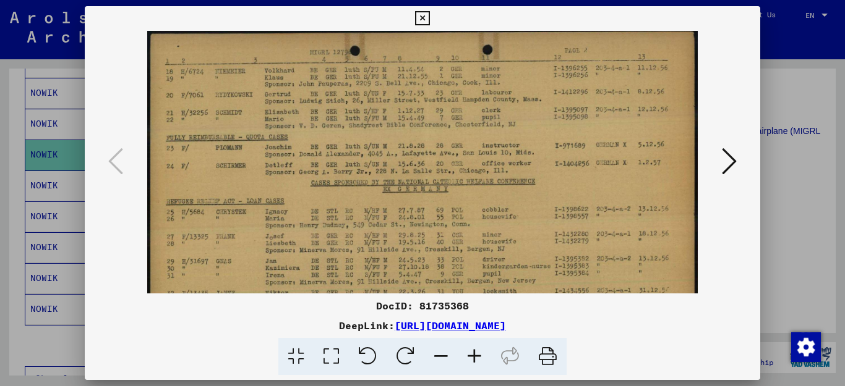
click at [481, 351] on icon at bounding box center [474, 357] width 33 height 38
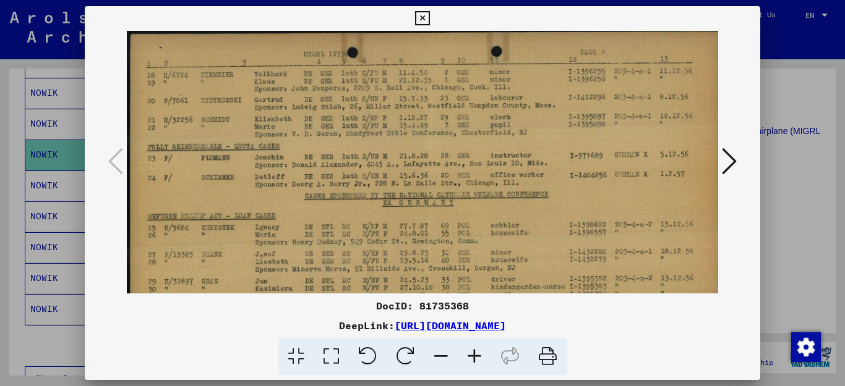
click at [482, 351] on icon at bounding box center [474, 357] width 33 height 38
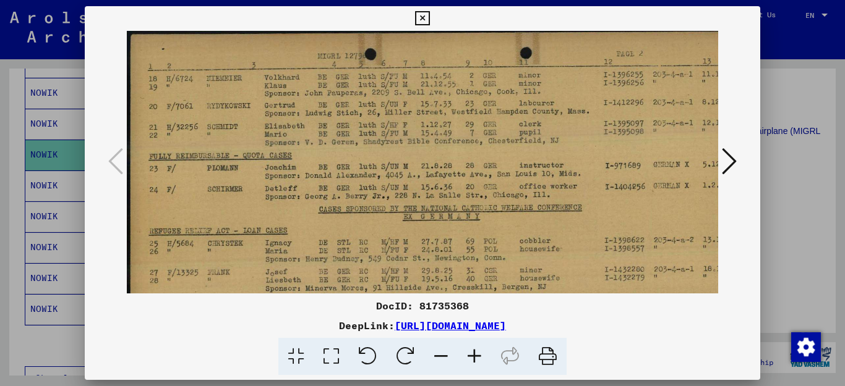
click at [482, 351] on icon at bounding box center [474, 357] width 33 height 38
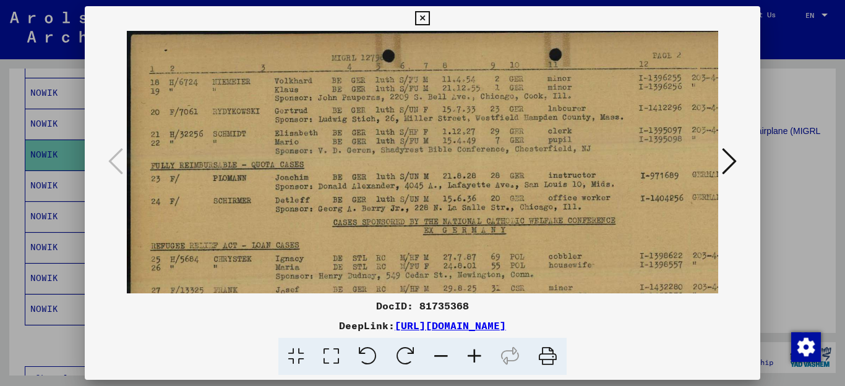
click at [482, 351] on icon at bounding box center [474, 357] width 33 height 38
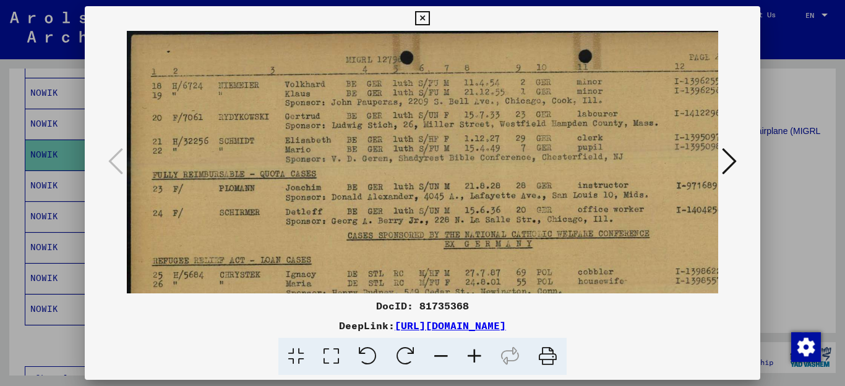
click at [482, 351] on icon at bounding box center [474, 357] width 33 height 38
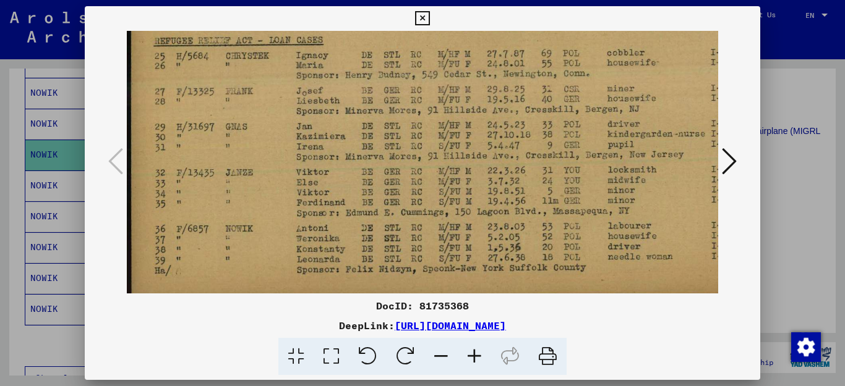
scroll to position [237, 0]
drag, startPoint x: 513, startPoint y: 244, endPoint x: 592, endPoint y: 7, distance: 250.3
click at [592, 7] on div "DocID: 81735368 DeepLink: [URL][DOMAIN_NAME]" at bounding box center [423, 191] width 676 height 370
click at [736, 158] on icon at bounding box center [729, 162] width 15 height 30
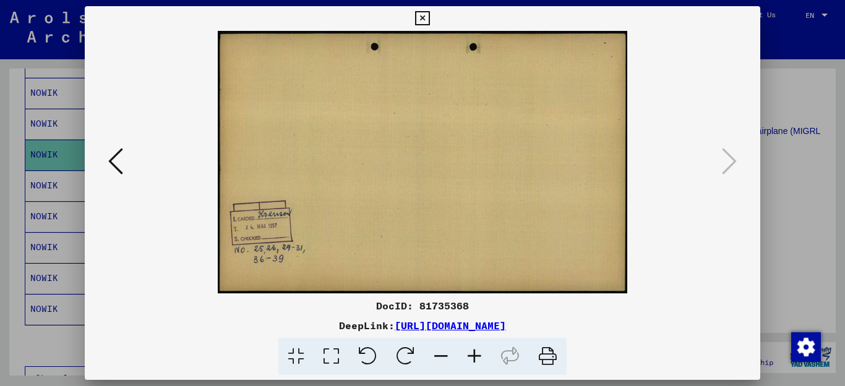
scroll to position [0, 0]
click at [429, 21] on icon at bounding box center [422, 18] width 14 height 15
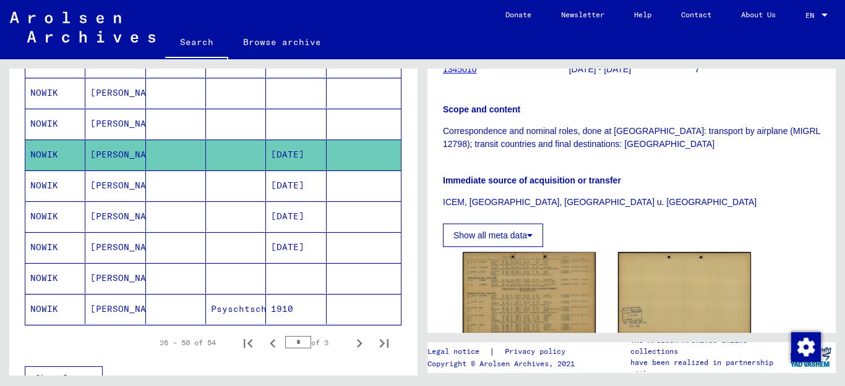
click at [46, 187] on mat-cell "NOWIK" at bounding box center [55, 186] width 60 height 30
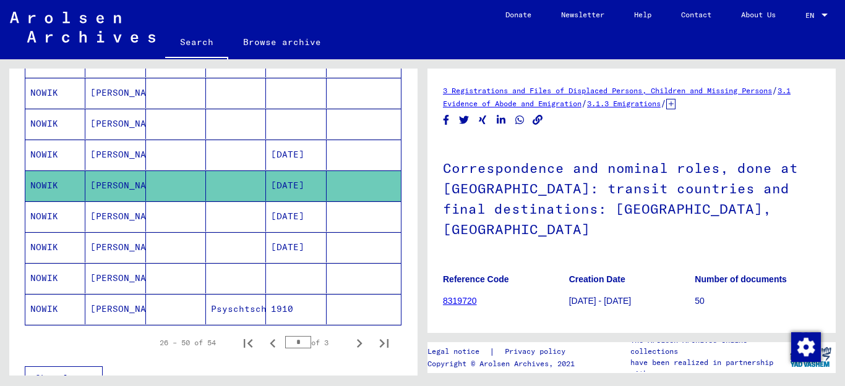
scroll to position [232, 0]
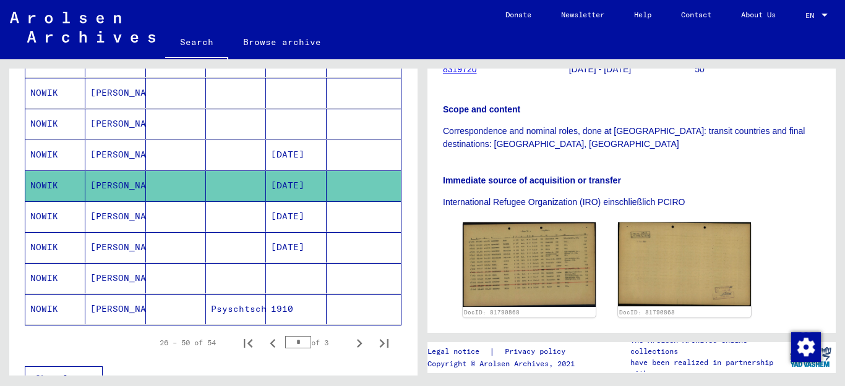
click at [52, 218] on mat-cell "NOWIK" at bounding box center [55, 217] width 60 height 30
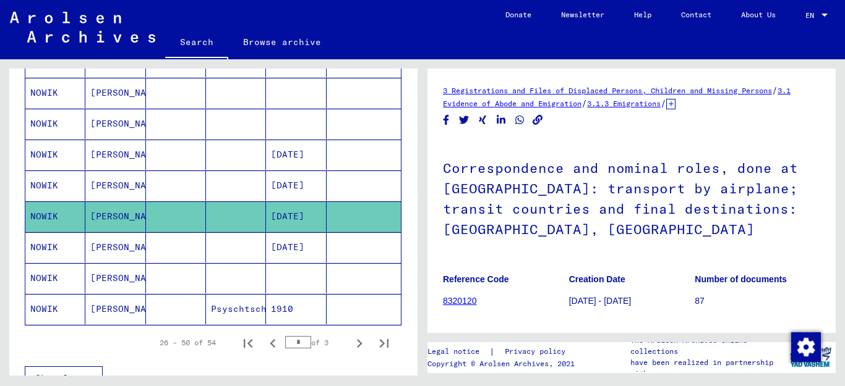
scroll to position [232, 0]
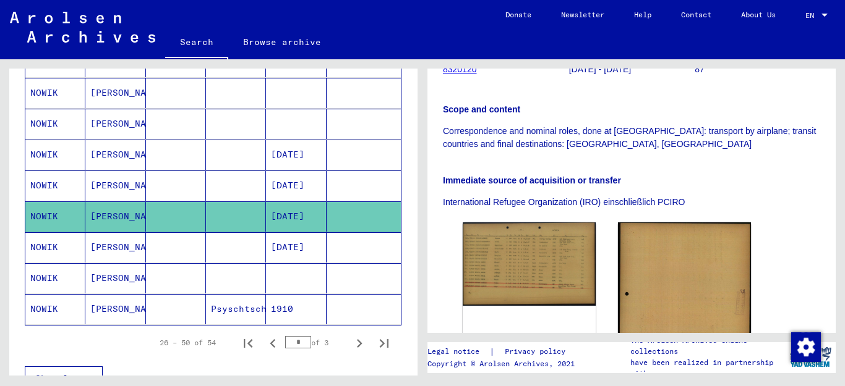
click at [43, 248] on mat-cell "NOWIK" at bounding box center [55, 248] width 60 height 30
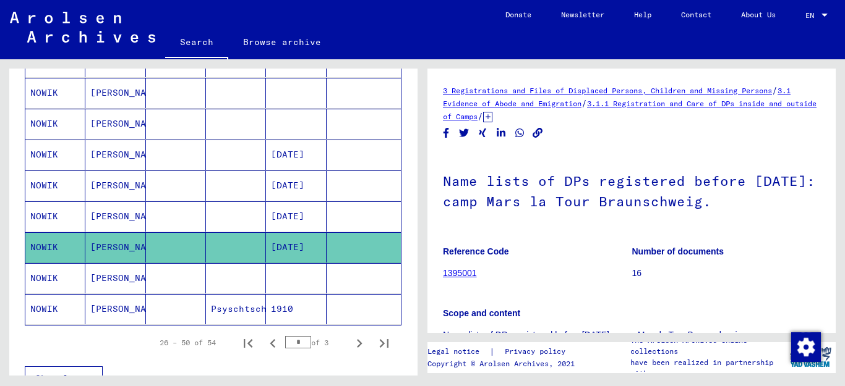
scroll to position [232, 0]
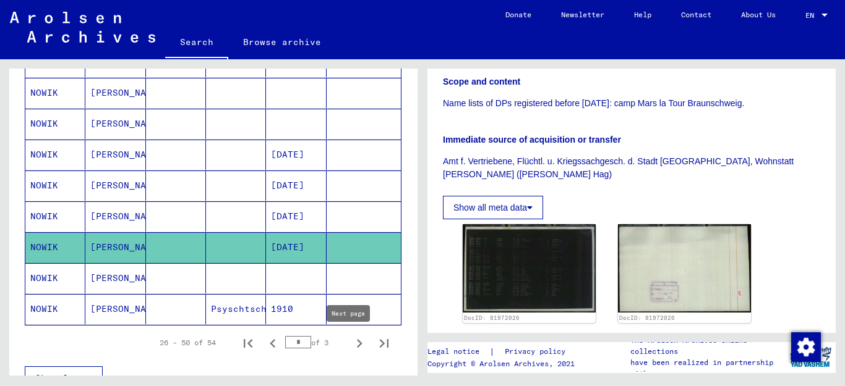
click at [357, 343] on icon "Next page" at bounding box center [360, 343] width 6 height 9
type input "*"
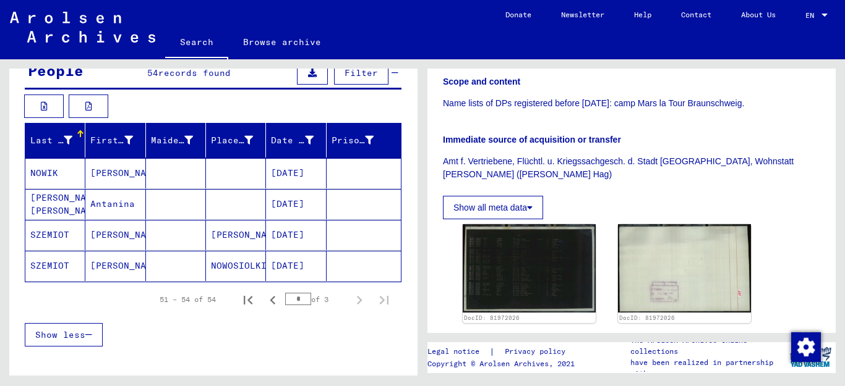
scroll to position [88, 0]
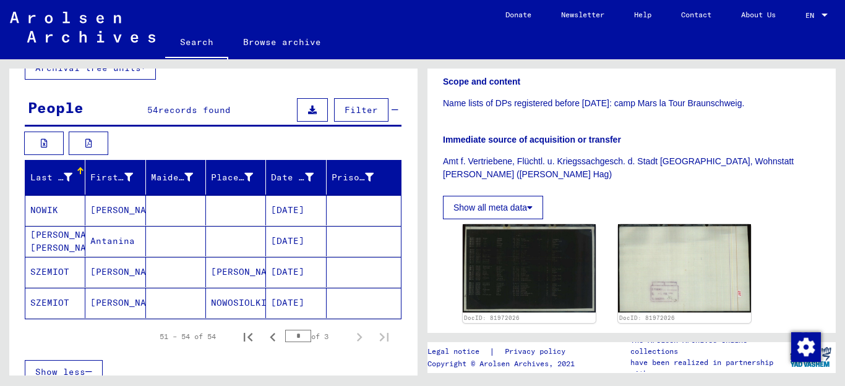
click at [49, 211] on mat-cell "NOWIK" at bounding box center [55, 210] width 60 height 30
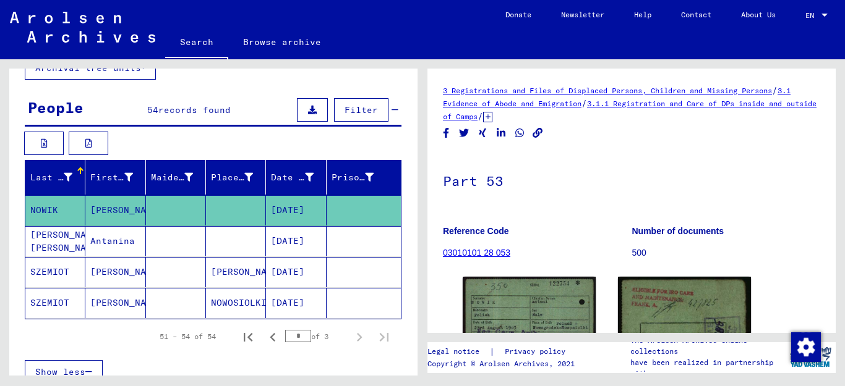
click at [26, 237] on mat-cell "[PERSON_NAME] [PERSON_NAME]" at bounding box center [55, 241] width 60 height 30
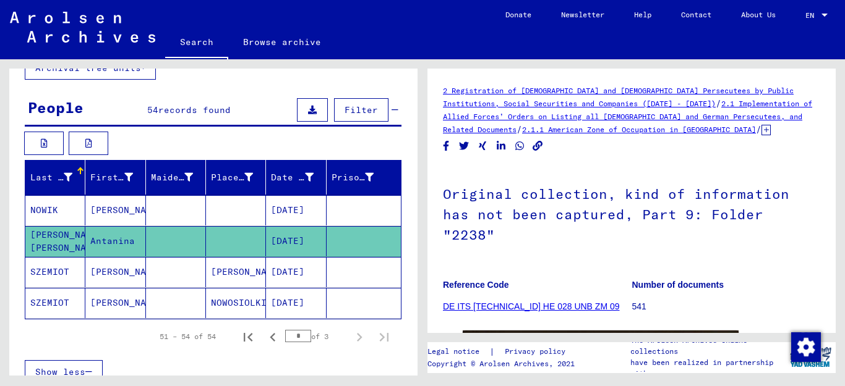
scroll to position [232, 0]
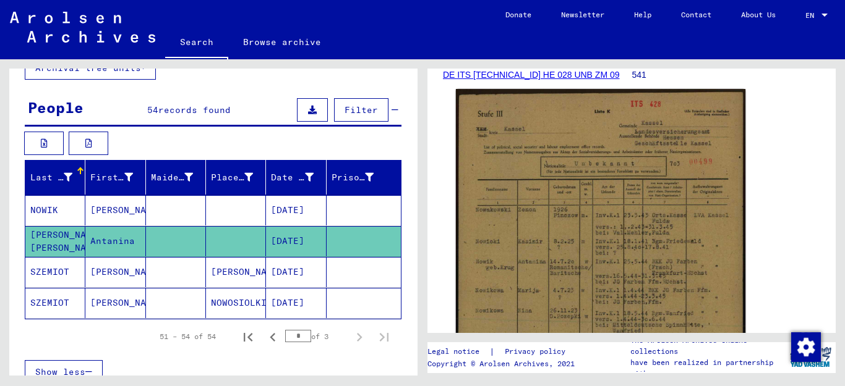
click at [615, 247] on img at bounding box center [600, 290] width 289 height 403
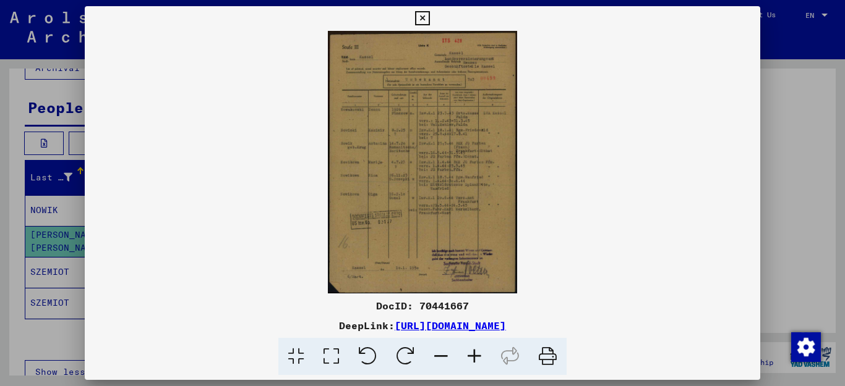
click at [467, 351] on icon at bounding box center [474, 357] width 33 height 38
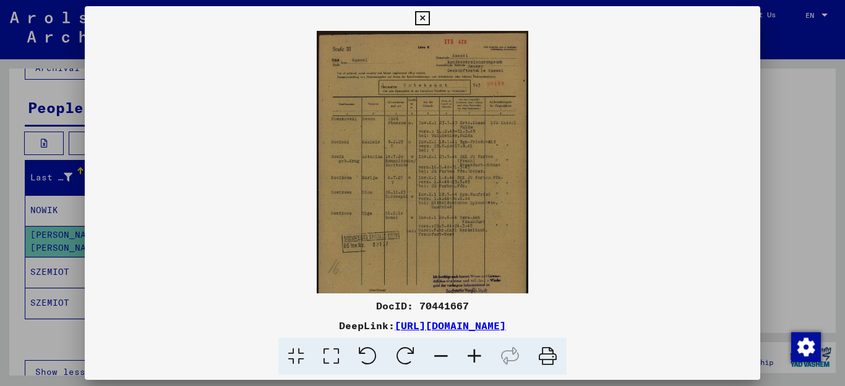
click at [467, 351] on icon at bounding box center [474, 357] width 33 height 38
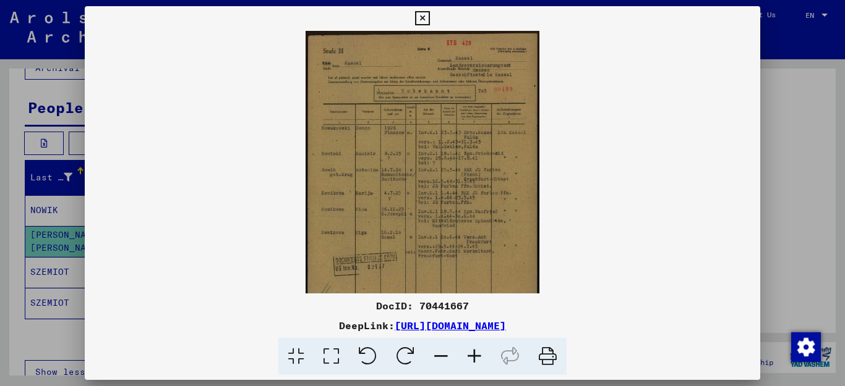
click at [467, 351] on icon at bounding box center [474, 357] width 33 height 38
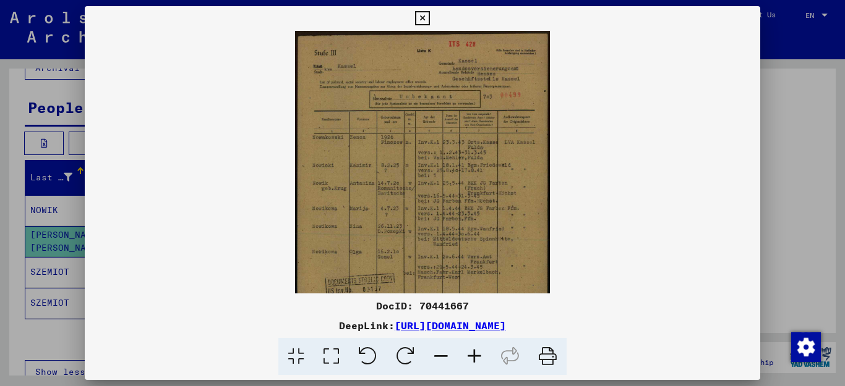
click at [467, 351] on icon at bounding box center [474, 357] width 33 height 38
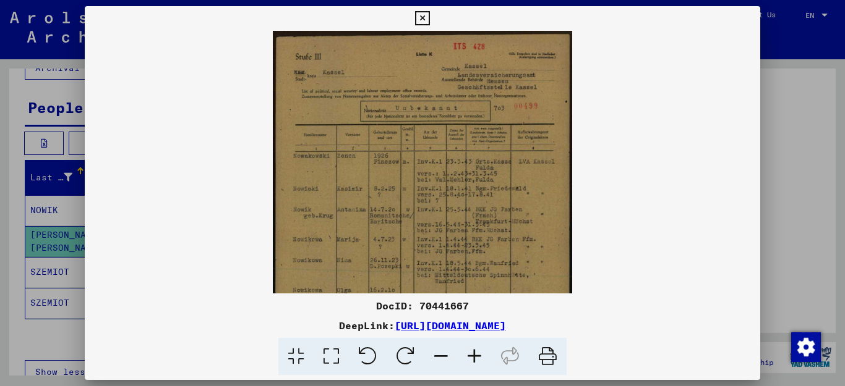
click at [467, 351] on icon at bounding box center [474, 357] width 33 height 38
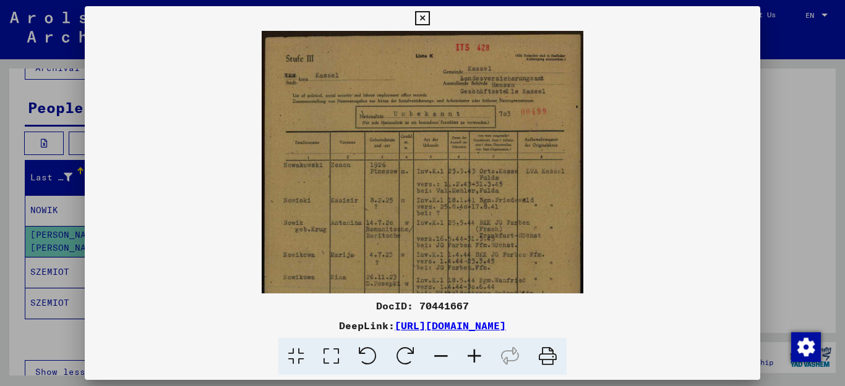
click at [467, 351] on icon at bounding box center [474, 357] width 33 height 38
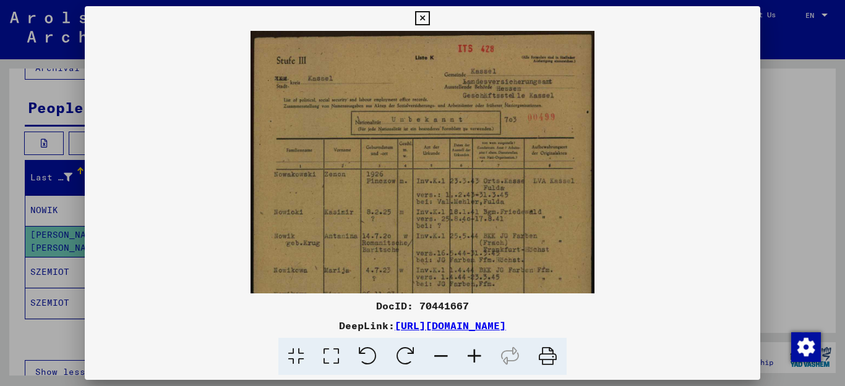
click at [467, 351] on icon at bounding box center [474, 357] width 33 height 38
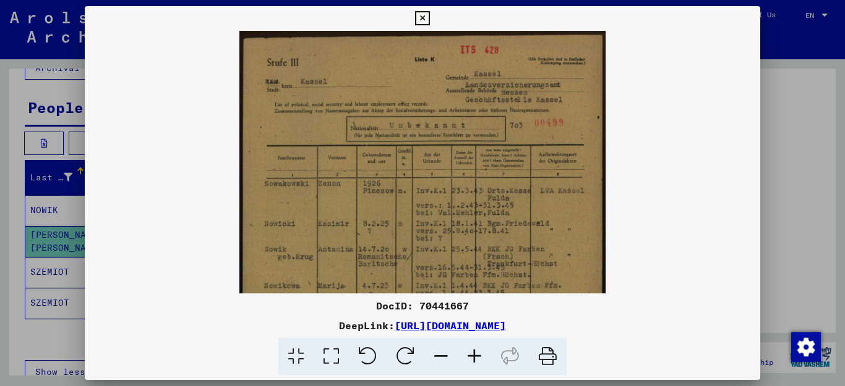
click at [467, 351] on icon at bounding box center [474, 357] width 33 height 38
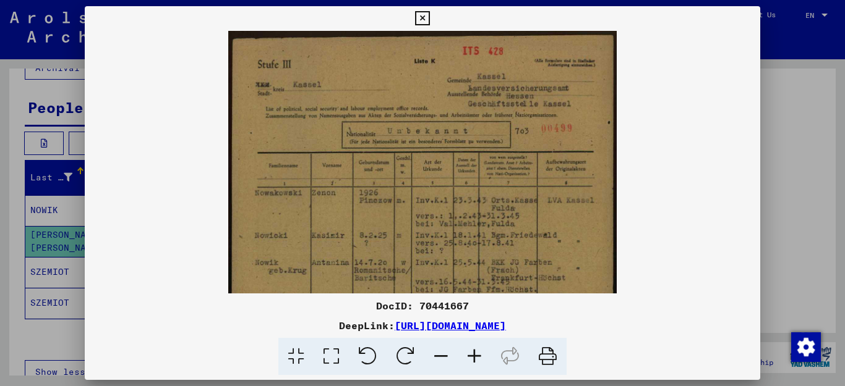
click at [467, 351] on icon at bounding box center [474, 357] width 33 height 38
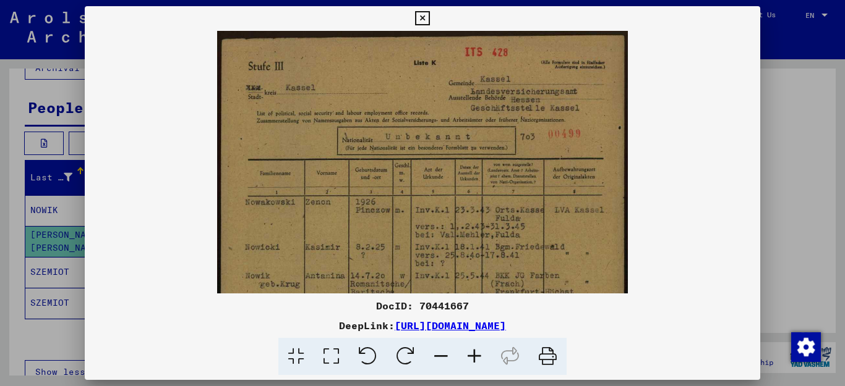
click at [467, 351] on icon at bounding box center [474, 357] width 33 height 38
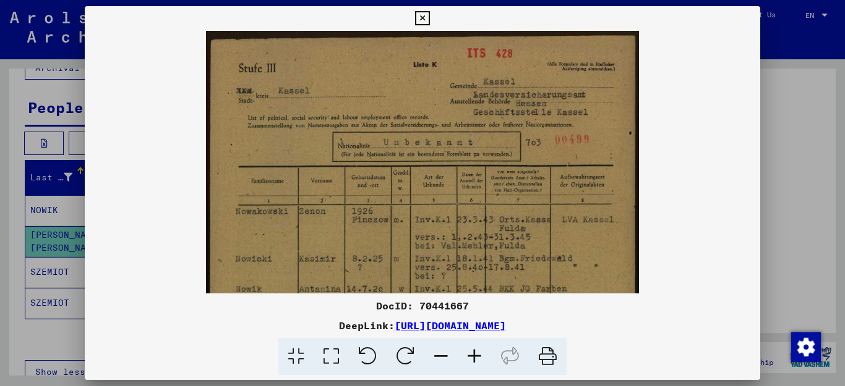
click at [467, 351] on icon at bounding box center [474, 357] width 33 height 38
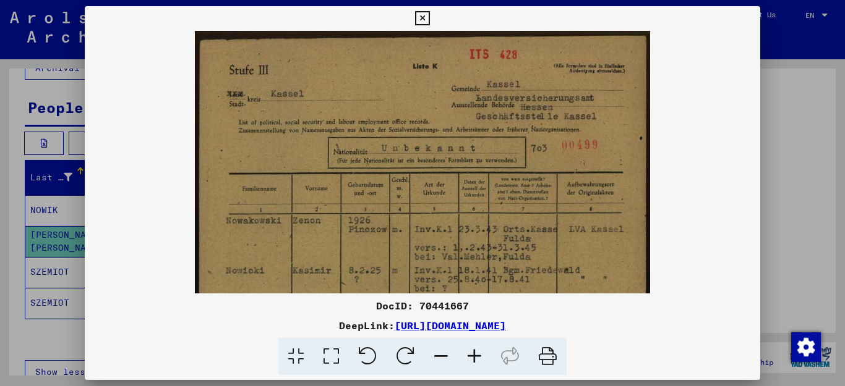
click at [467, 351] on icon at bounding box center [474, 357] width 33 height 38
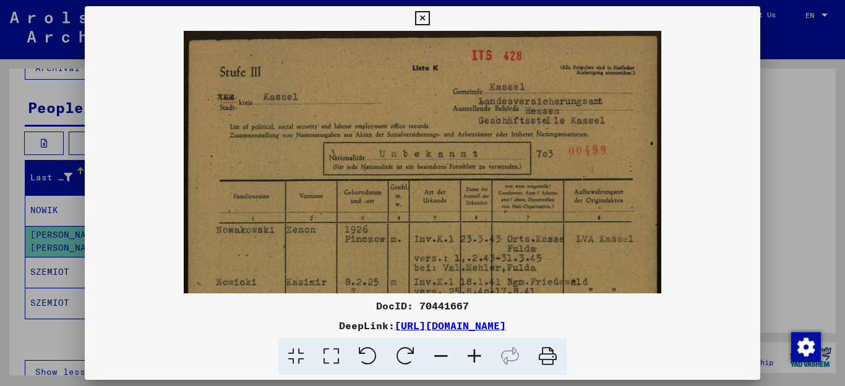
click at [467, 351] on icon at bounding box center [474, 357] width 33 height 38
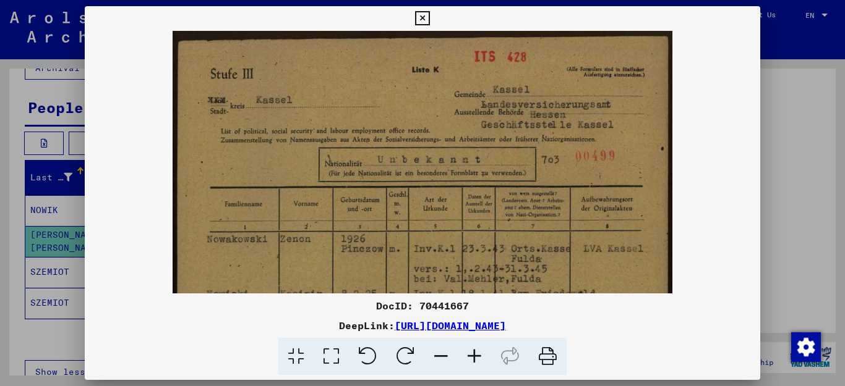
click at [466, 351] on icon at bounding box center [474, 357] width 33 height 38
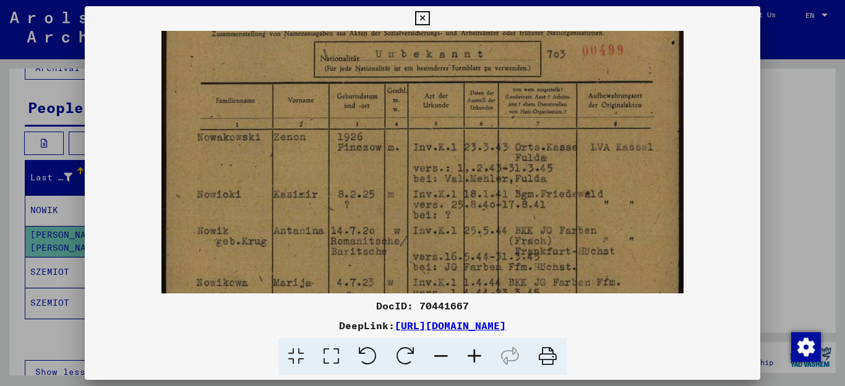
scroll to position [112, 0]
drag, startPoint x: 589, startPoint y: 246, endPoint x: 597, endPoint y: 137, distance: 109.8
click at [597, 134] on img at bounding box center [422, 282] width 522 height 727
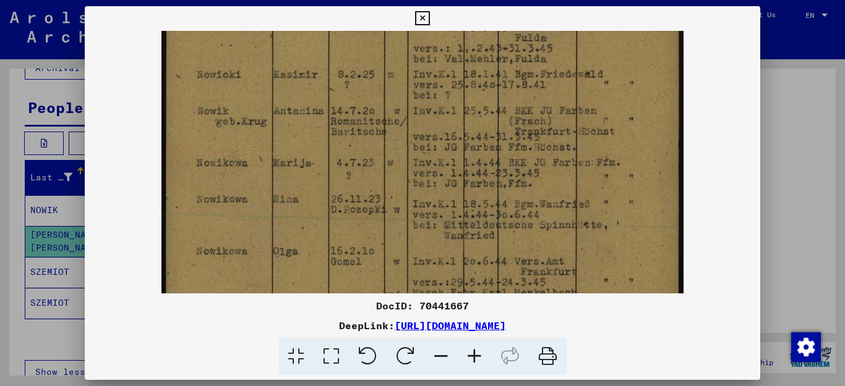
drag, startPoint x: 626, startPoint y: 273, endPoint x: 629, endPoint y: 154, distance: 119.4
click at [629, 154] on img at bounding box center [422, 163] width 522 height 727
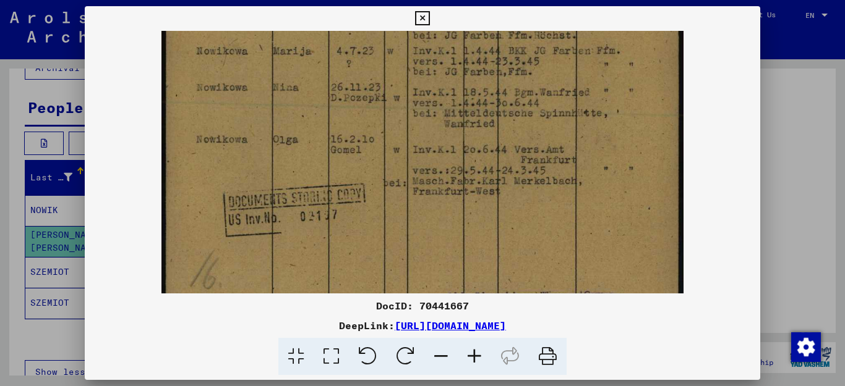
drag, startPoint x: 600, startPoint y: 261, endPoint x: 625, endPoint y: 123, distance: 140.2
click at [613, 148] on img at bounding box center [422, 51] width 522 height 727
click at [429, 15] on icon at bounding box center [422, 18] width 14 height 15
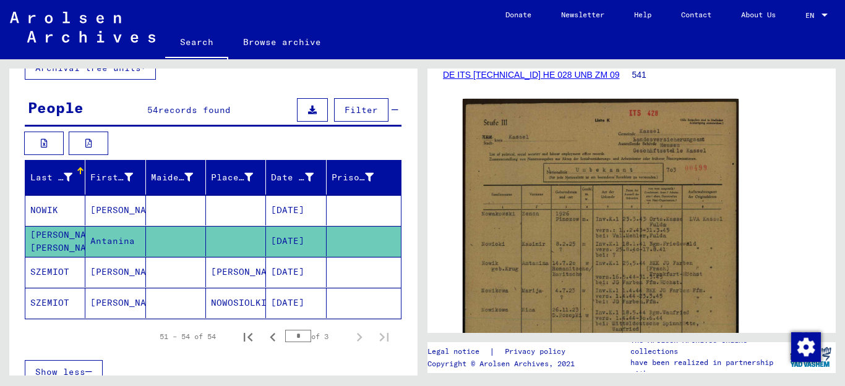
click at [40, 271] on mat-cell "SZEMIOT" at bounding box center [55, 272] width 60 height 30
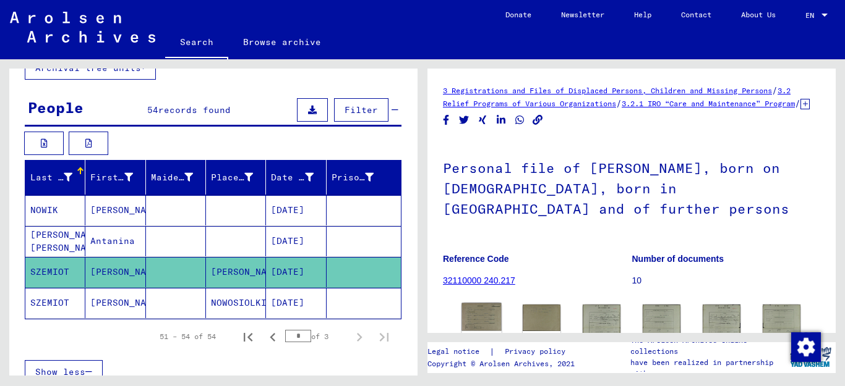
click at [484, 329] on img at bounding box center [481, 318] width 40 height 28
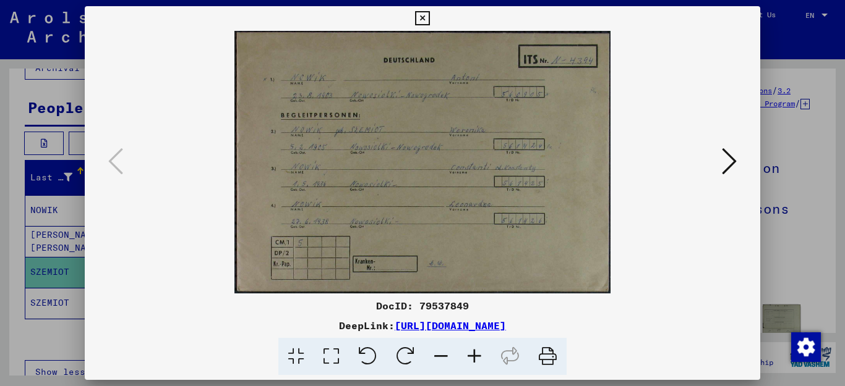
drag, startPoint x: 647, startPoint y: 324, endPoint x: 267, endPoint y: 326, distance: 380.9
click at [267, 326] on div "DeepLink: [URL][DOMAIN_NAME]" at bounding box center [423, 325] width 676 height 15
copy link "[URL][DOMAIN_NAME]"
